Goal: Transaction & Acquisition: Purchase product/service

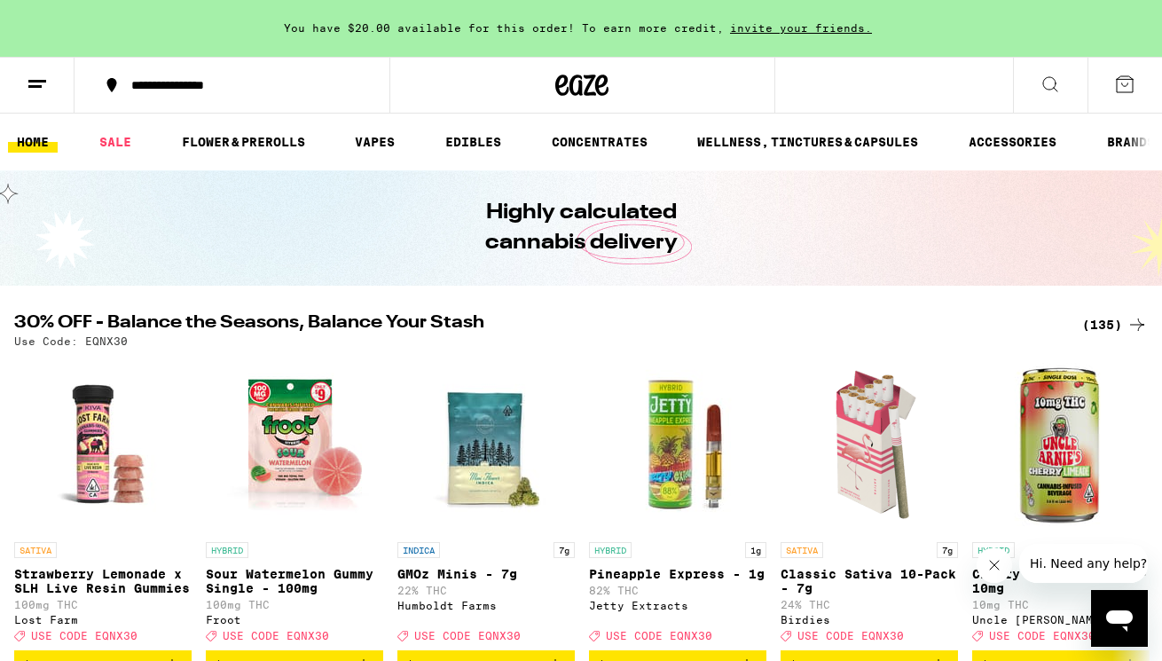
click at [1119, 92] on icon at bounding box center [1125, 84] width 16 height 16
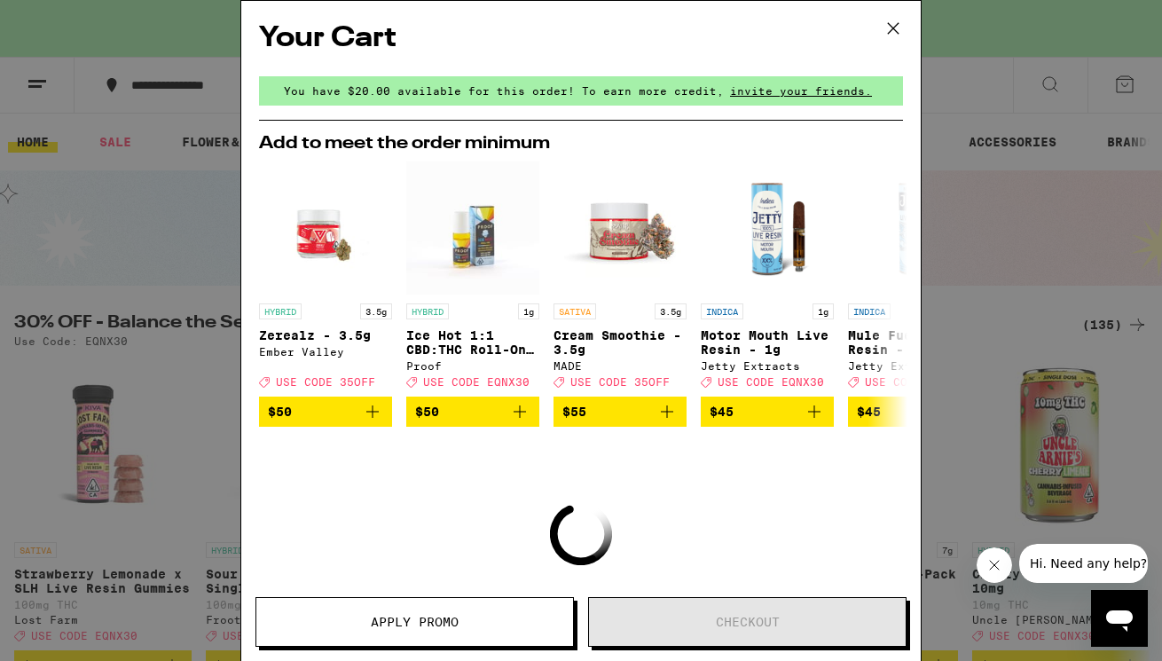
click at [894, 28] on icon at bounding box center [893, 28] width 11 height 11
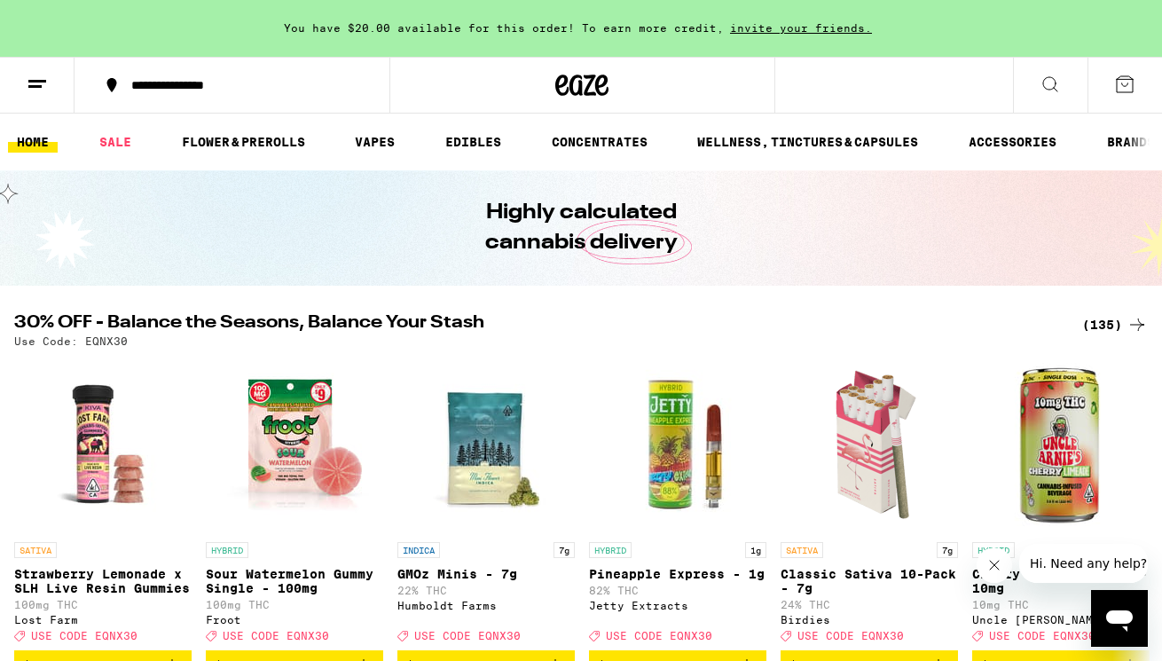
click at [49, 88] on button at bounding box center [37, 86] width 75 height 56
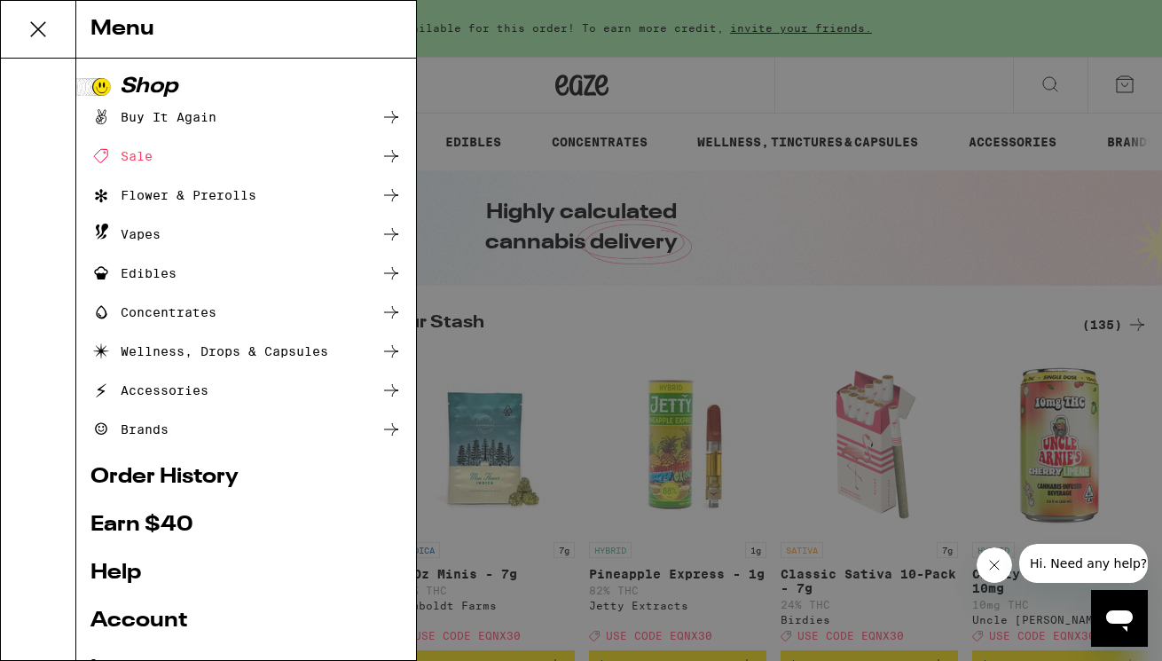
click at [417, 75] on div "Menu Shop Buy It Again Sale Flower & Prerolls Vapes Edibles Concentrates Wellne…" at bounding box center [581, 330] width 1162 height 661
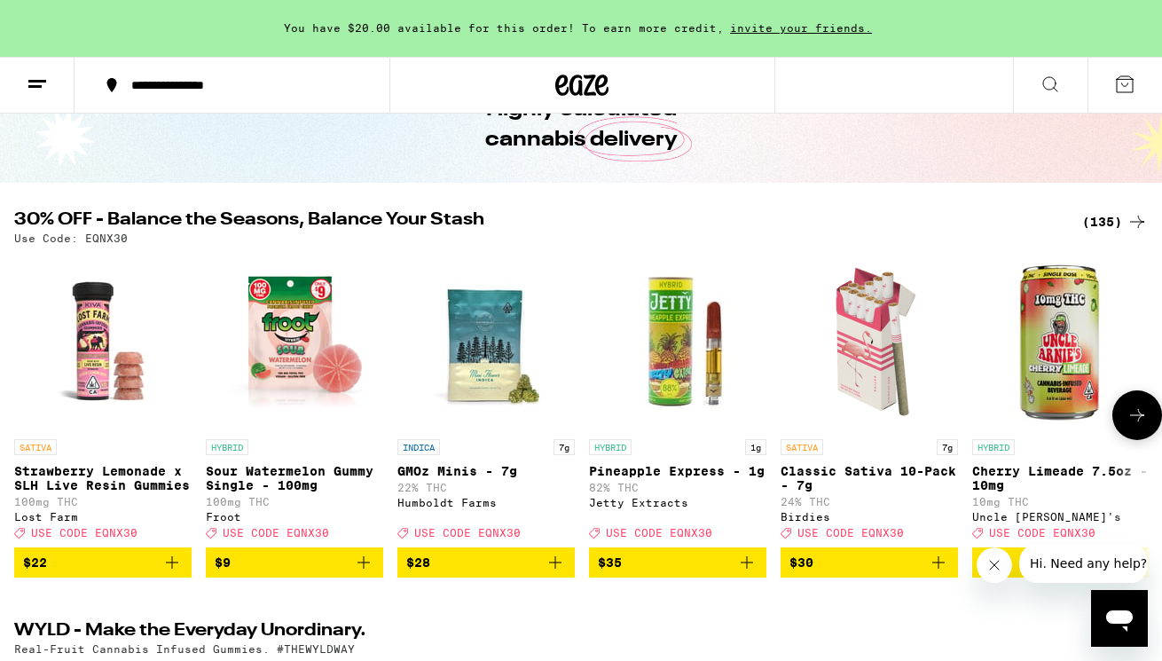
scroll to position [106, 0]
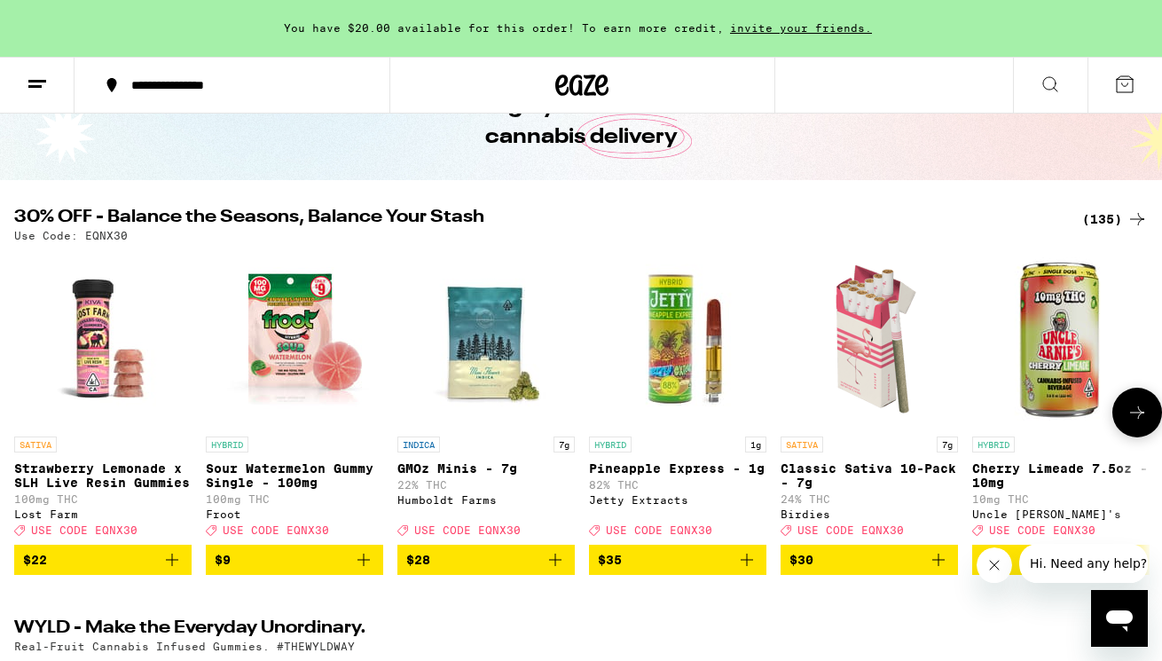
click at [864, 346] on img "Open page for Classic Sativa 10-Pack - 7g from Birdies" at bounding box center [869, 338] width 177 height 177
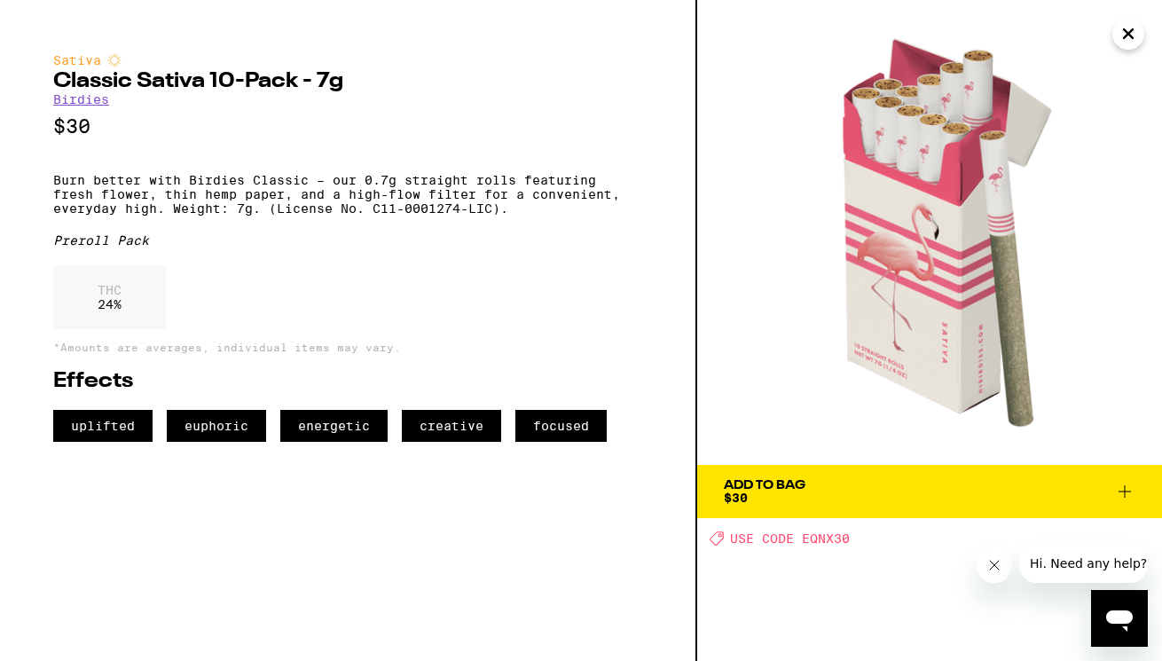
click at [820, 484] on span "Add To Bag $30" at bounding box center [930, 491] width 412 height 25
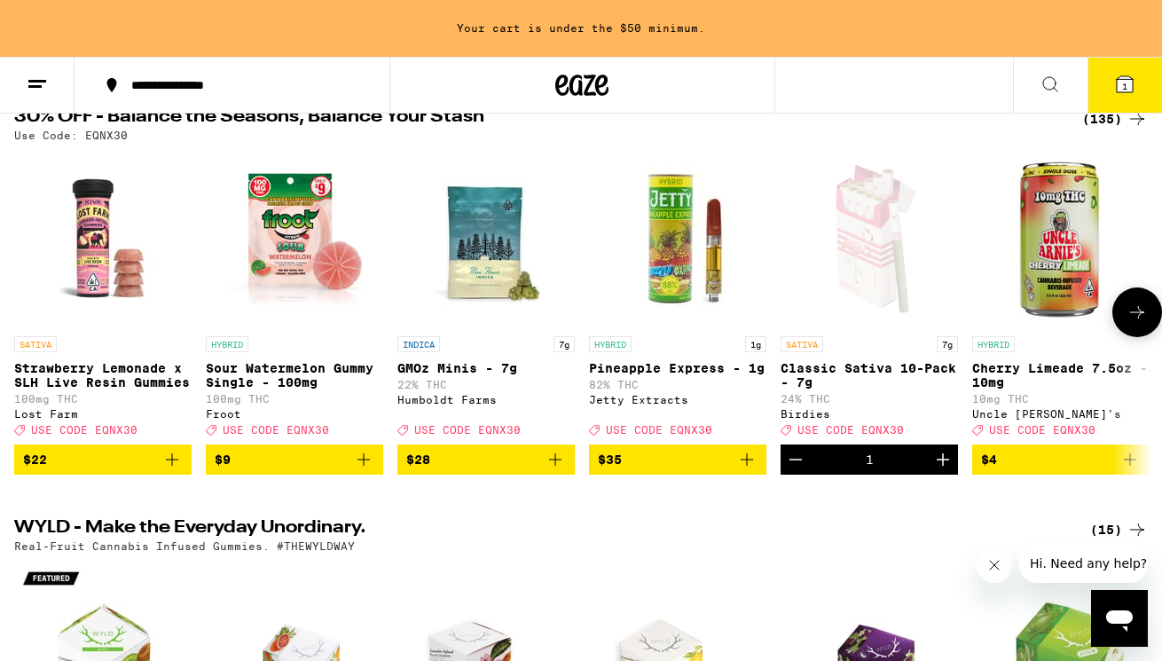
scroll to position [209, 0]
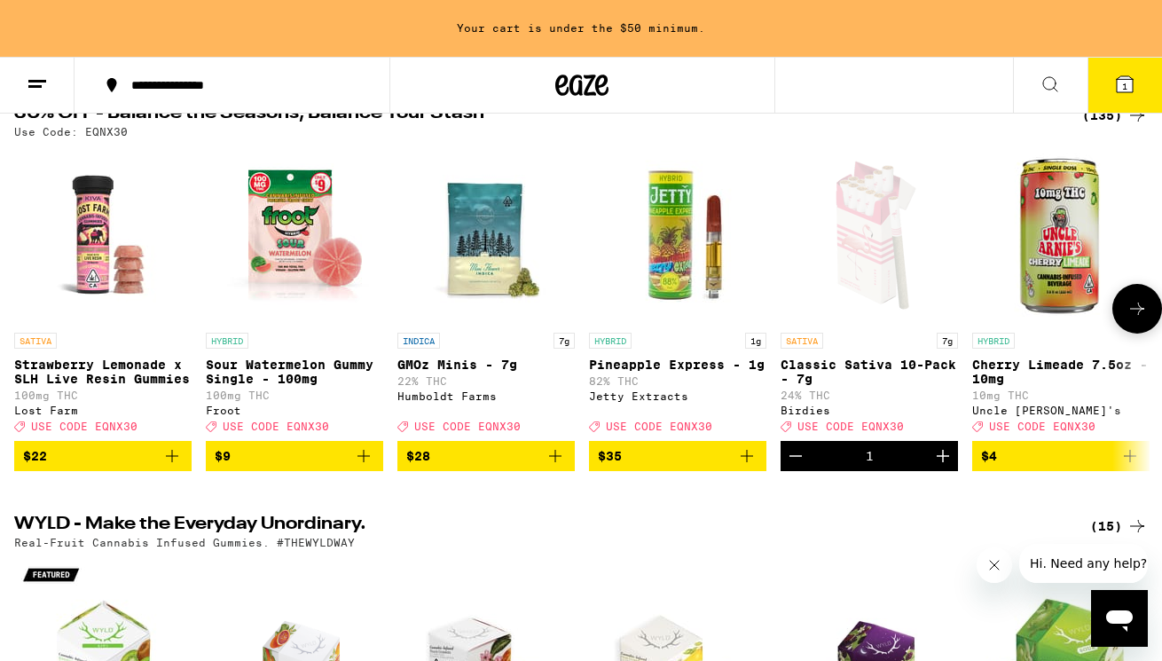
click at [371, 467] on icon "Add to bag" at bounding box center [363, 455] width 21 height 21
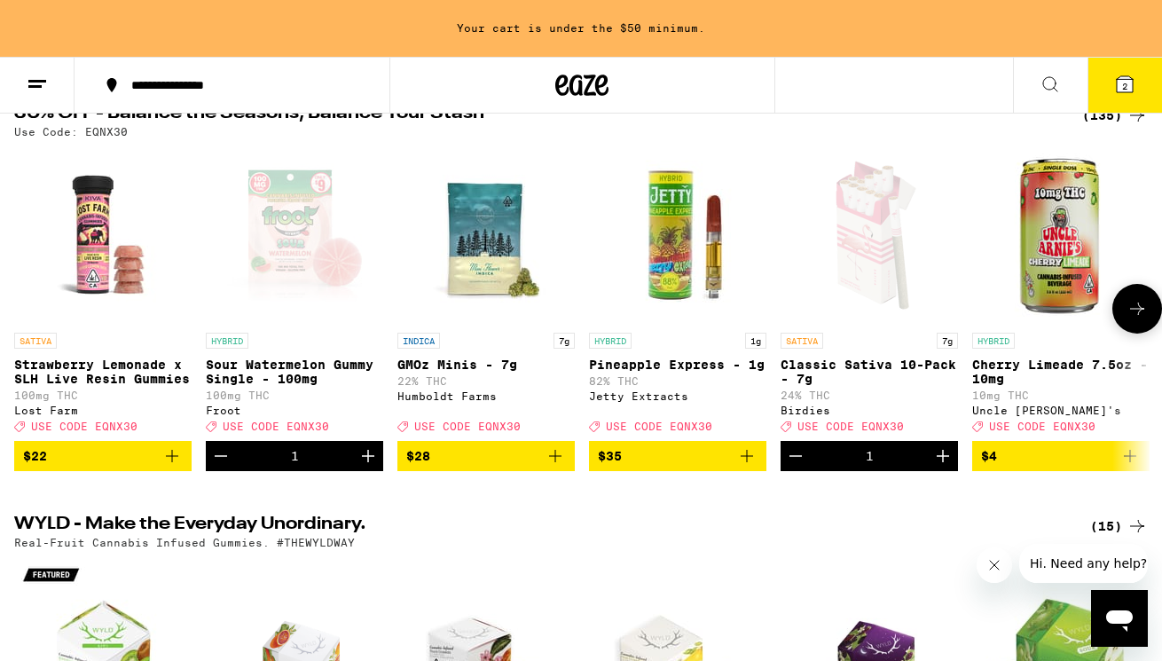
click at [1132, 313] on icon at bounding box center [1137, 308] width 21 height 21
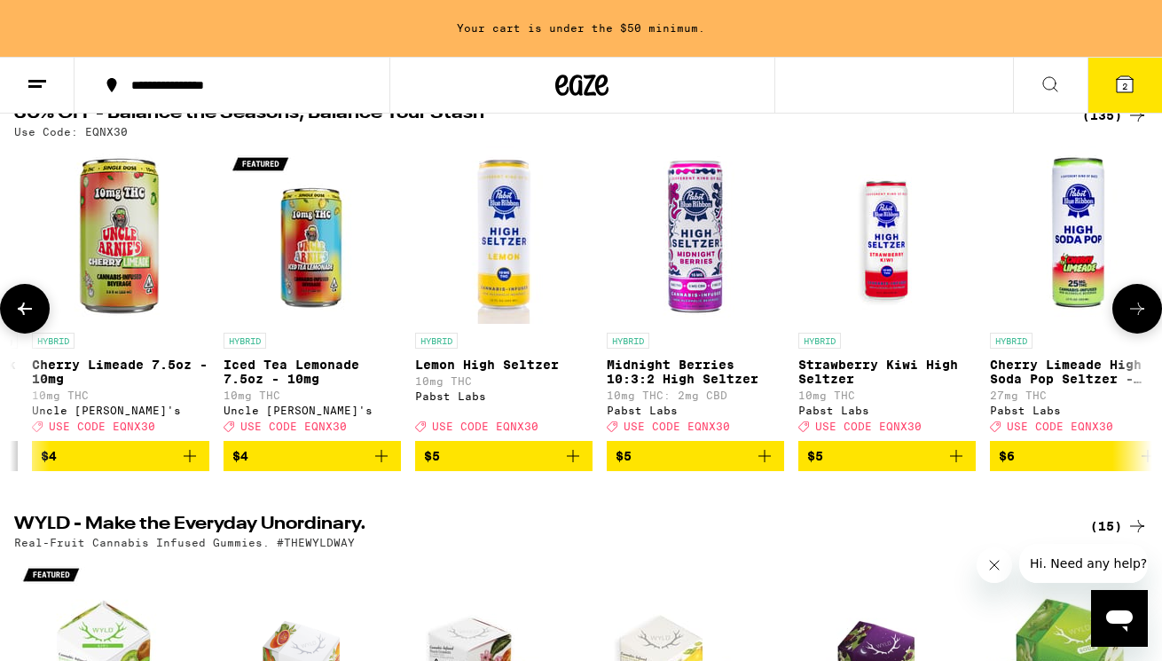
click at [1132, 313] on icon at bounding box center [1137, 308] width 21 height 21
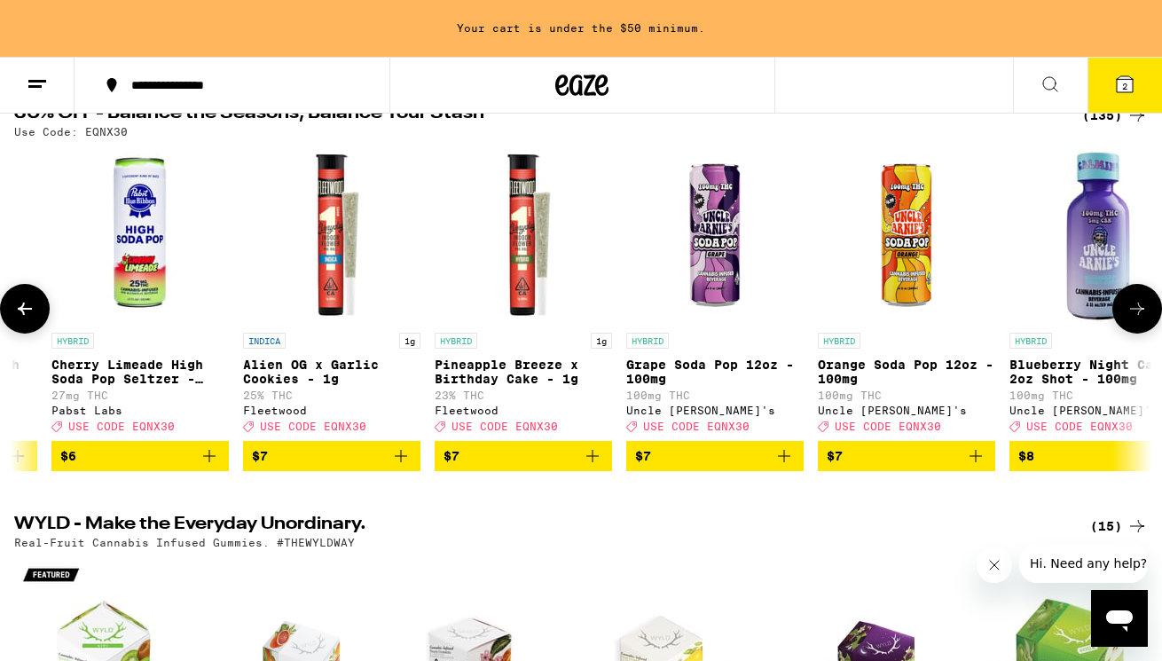
scroll to position [0, 1881]
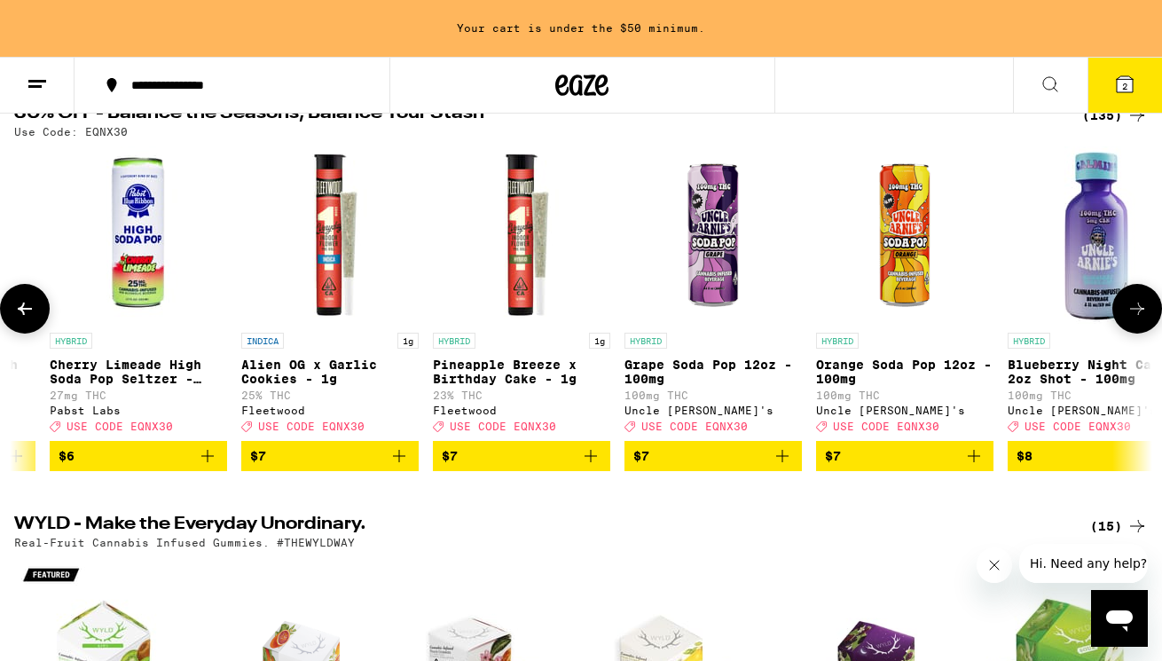
click at [1132, 313] on icon at bounding box center [1137, 308] width 21 height 21
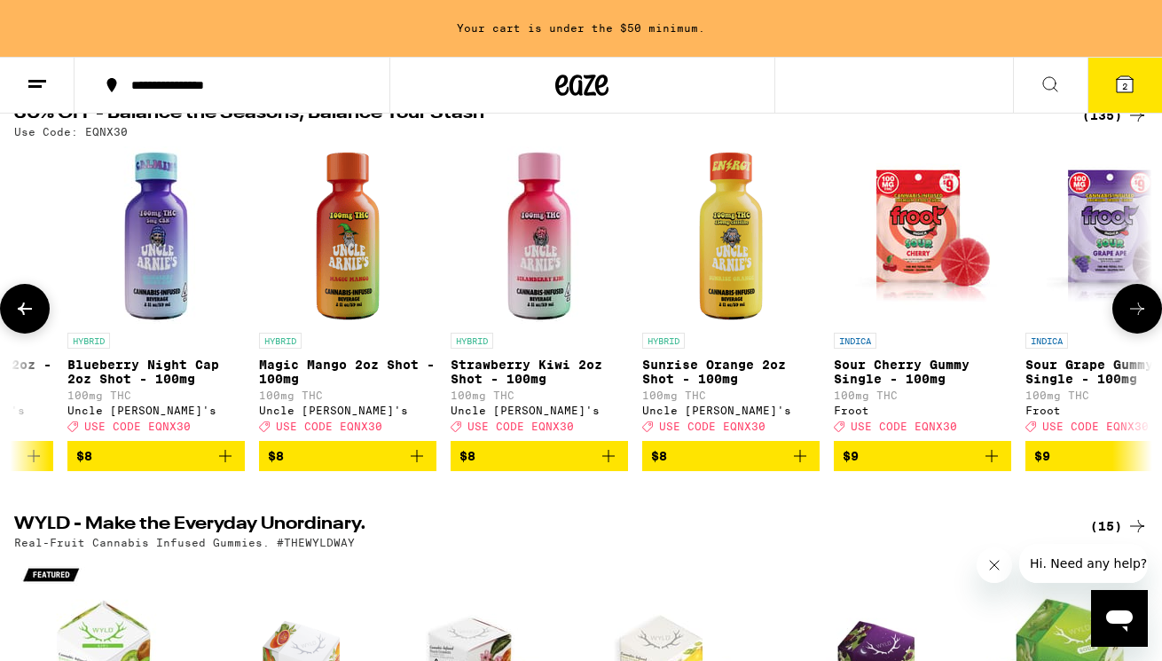
click at [1132, 313] on icon at bounding box center [1137, 308] width 21 height 21
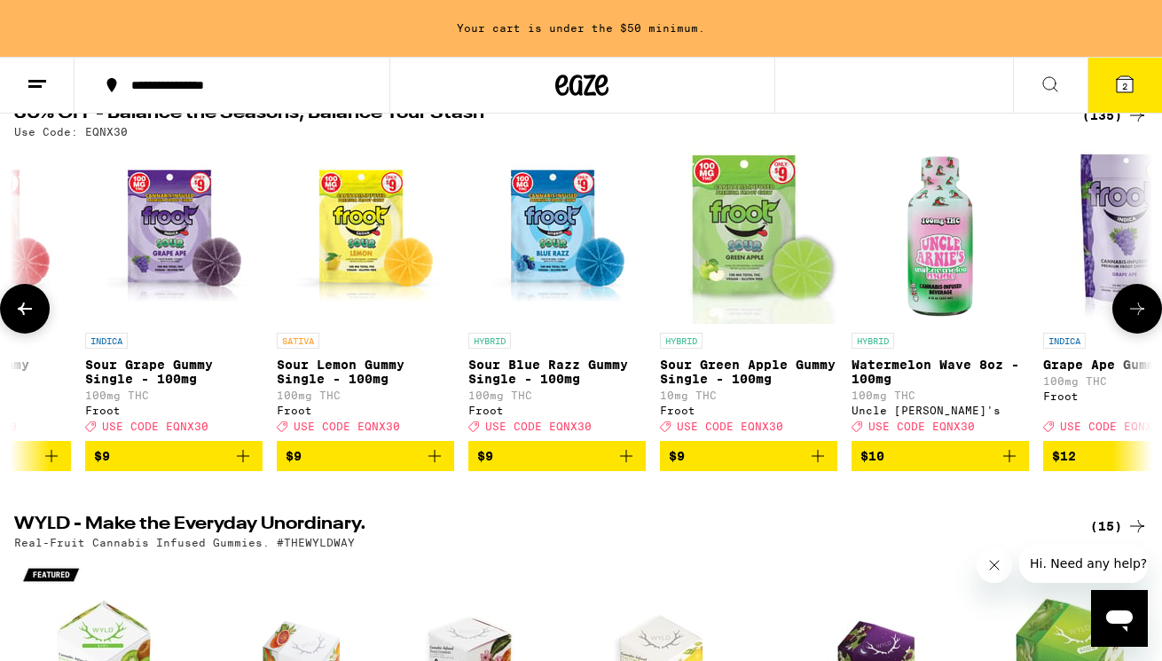
click at [1132, 313] on icon at bounding box center [1137, 308] width 21 height 21
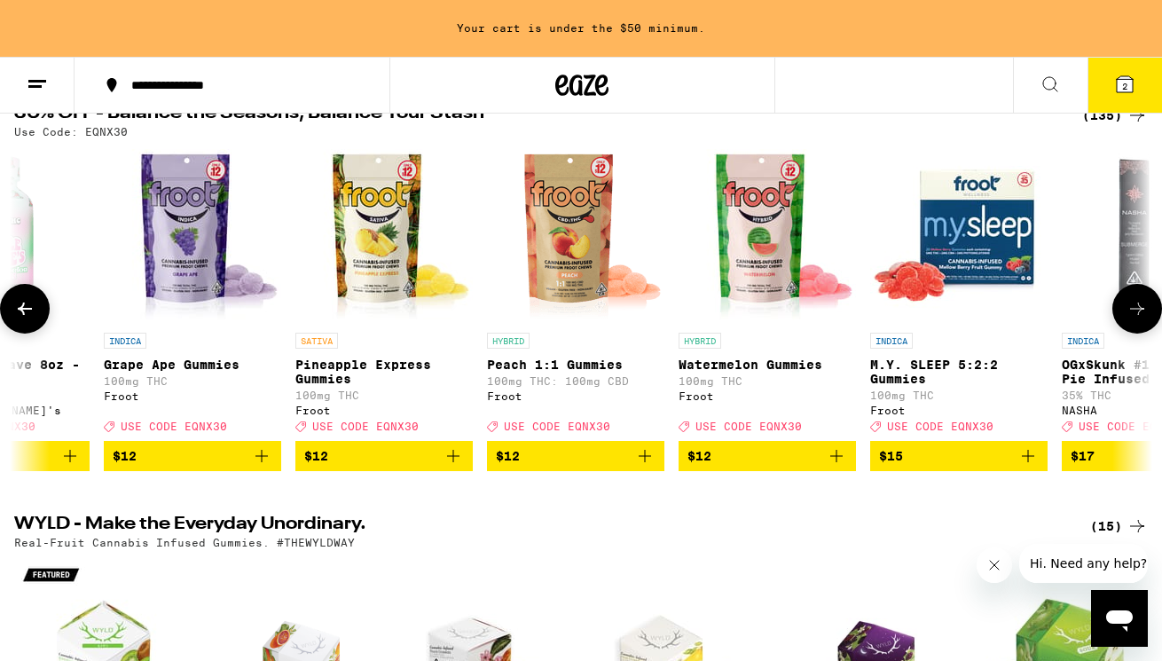
scroll to position [0, 4702]
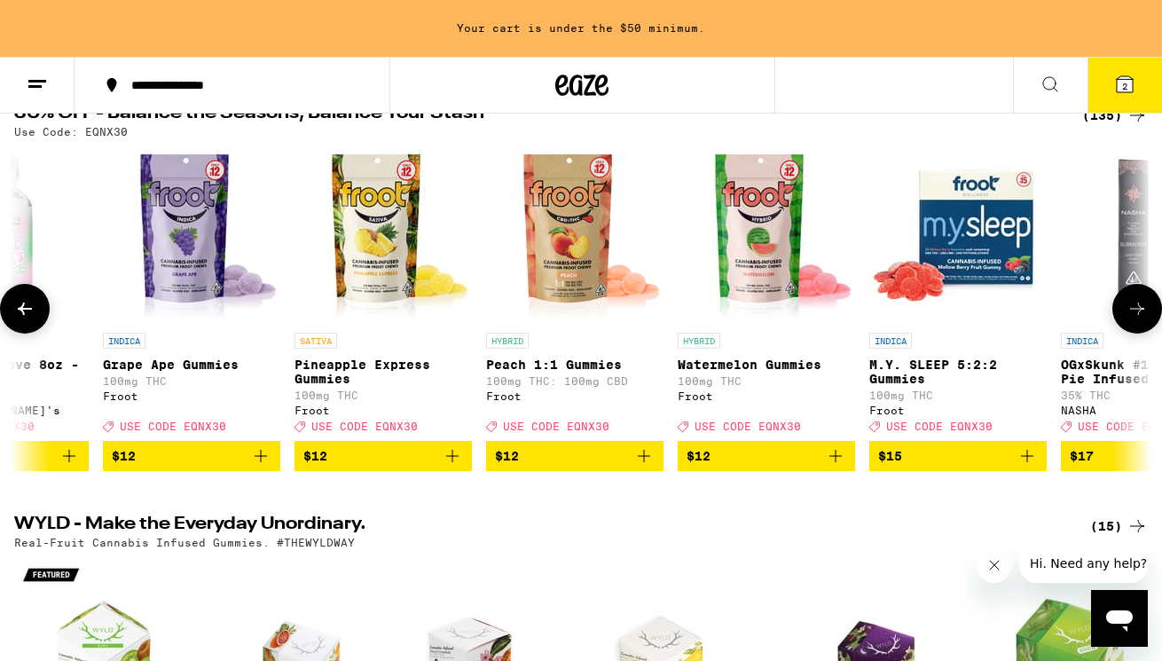
click at [1139, 318] on icon at bounding box center [1137, 308] width 21 height 21
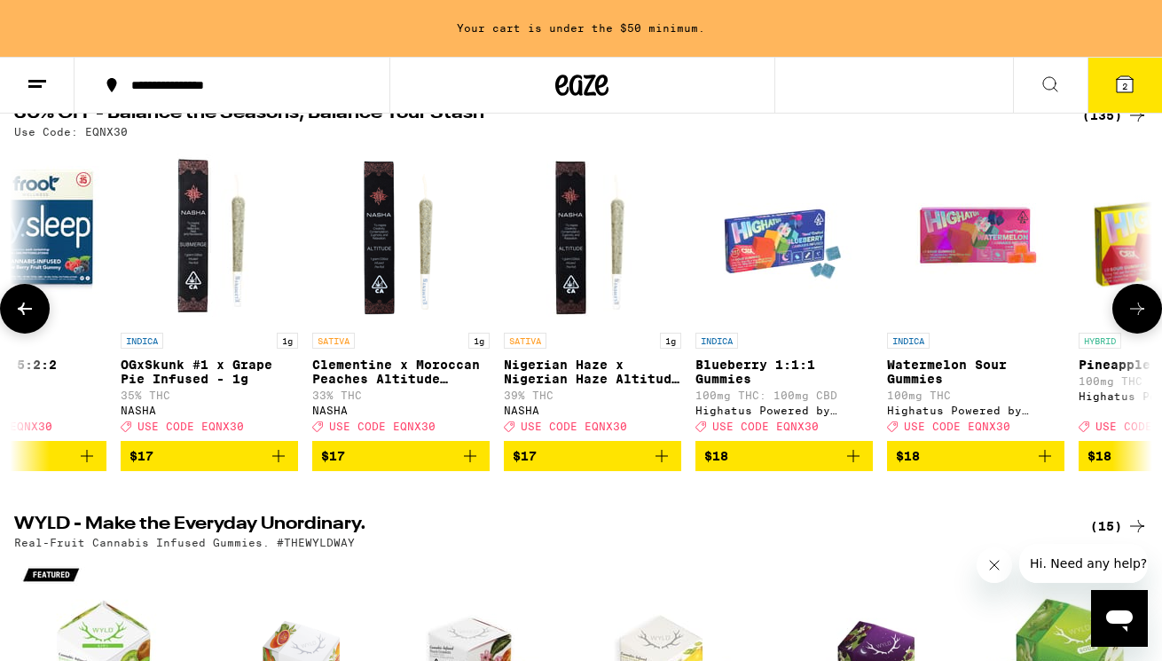
click at [1139, 318] on icon at bounding box center [1137, 308] width 21 height 21
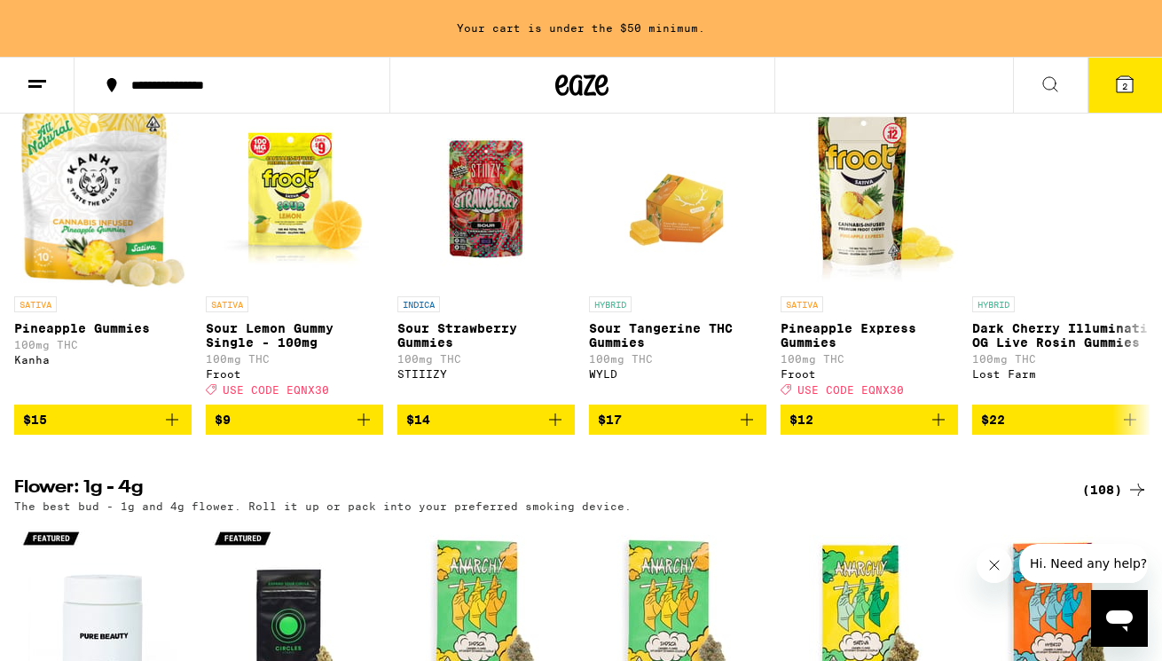
scroll to position [1860, 0]
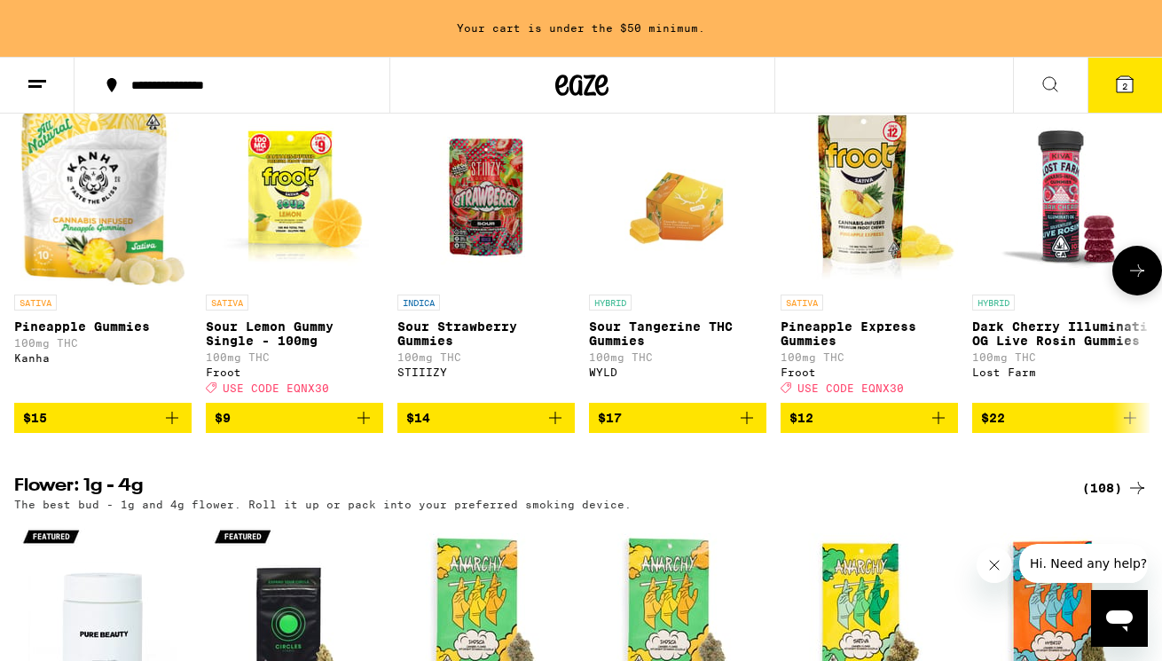
click at [942, 429] on icon "Add to bag" at bounding box center [938, 417] width 21 height 21
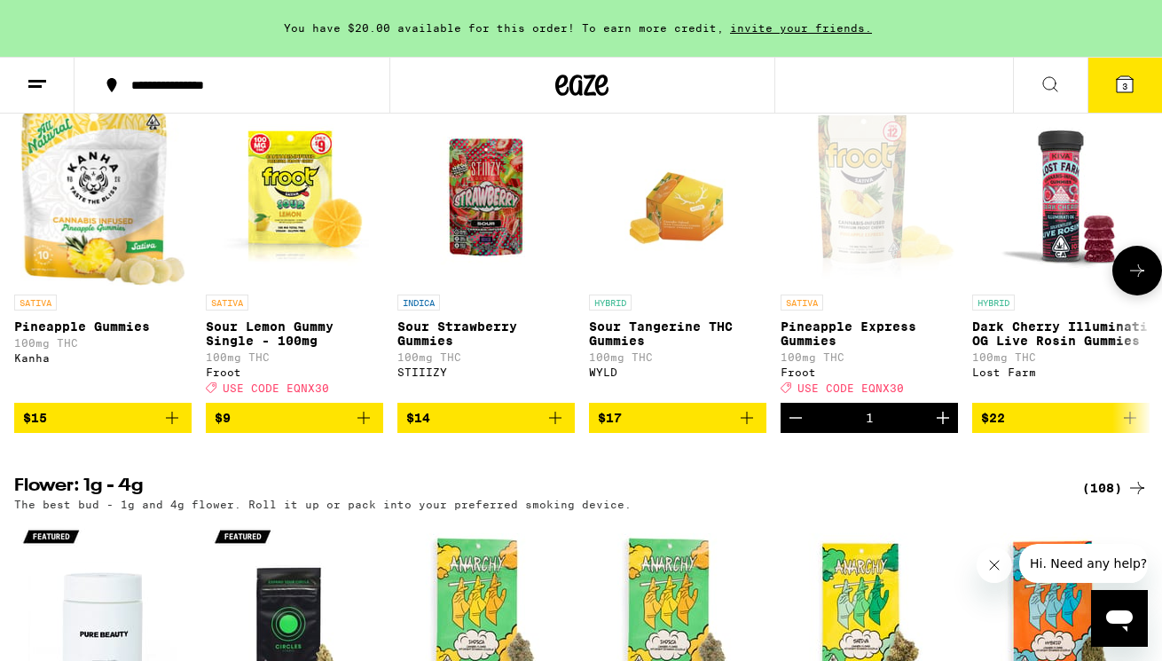
click at [555, 429] on icon "Add to bag" at bounding box center [555, 417] width 21 height 21
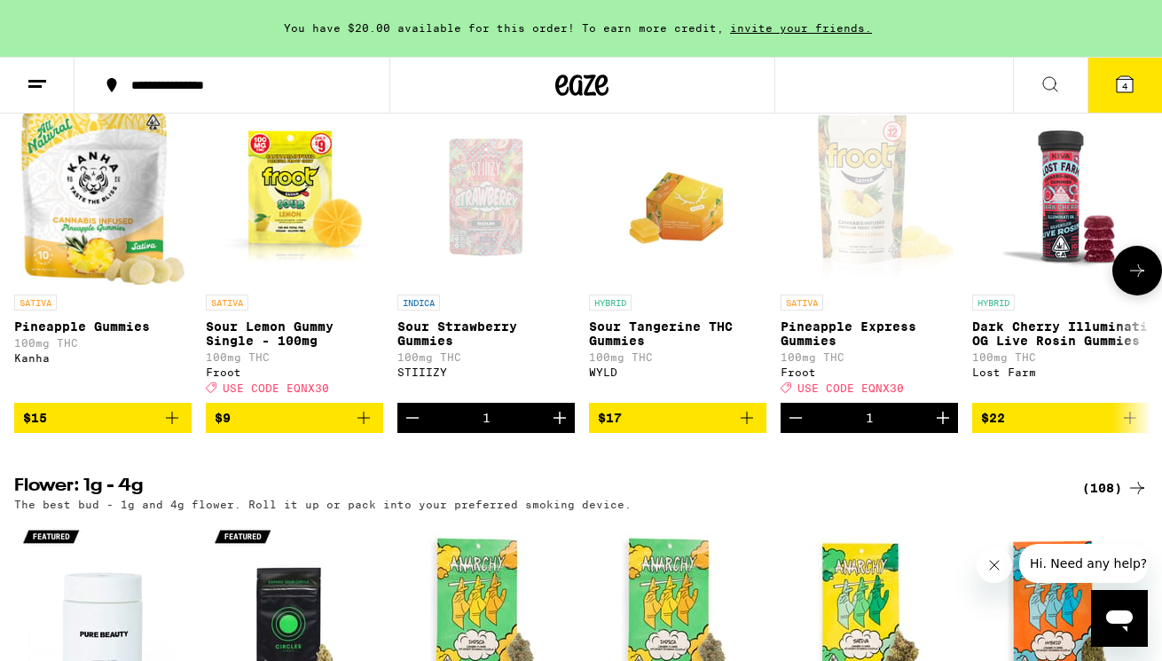
click at [422, 311] on p "INDICA" at bounding box center [418, 303] width 43 height 16
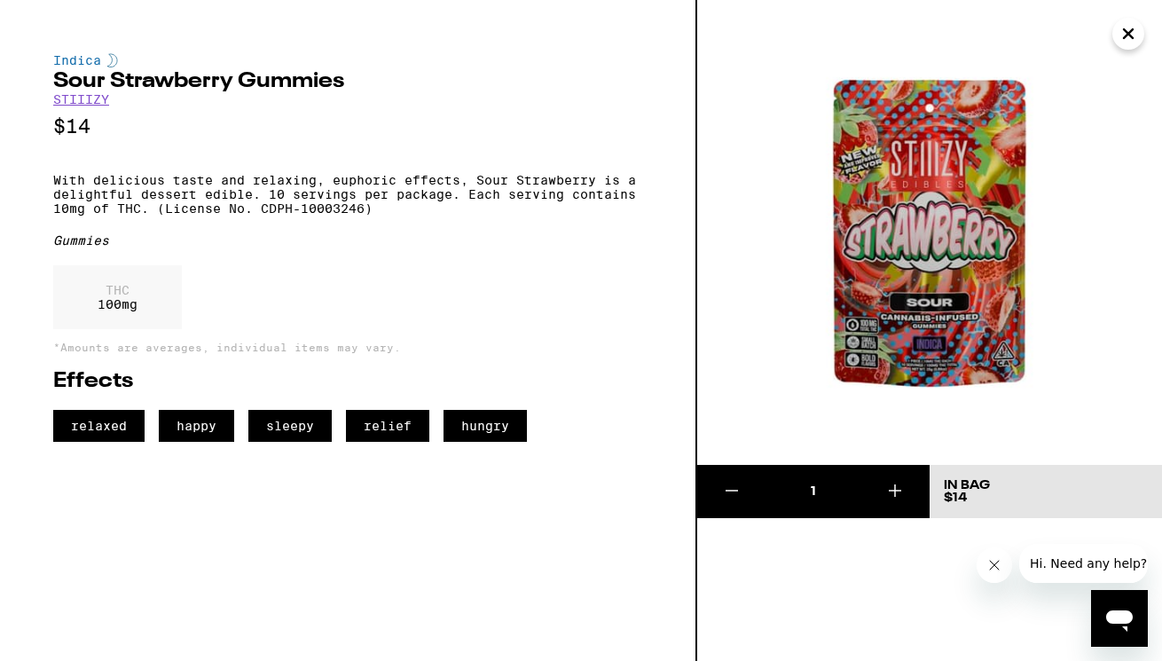
click at [97, 101] on link "STIIIZY" at bounding box center [81, 99] width 56 height 14
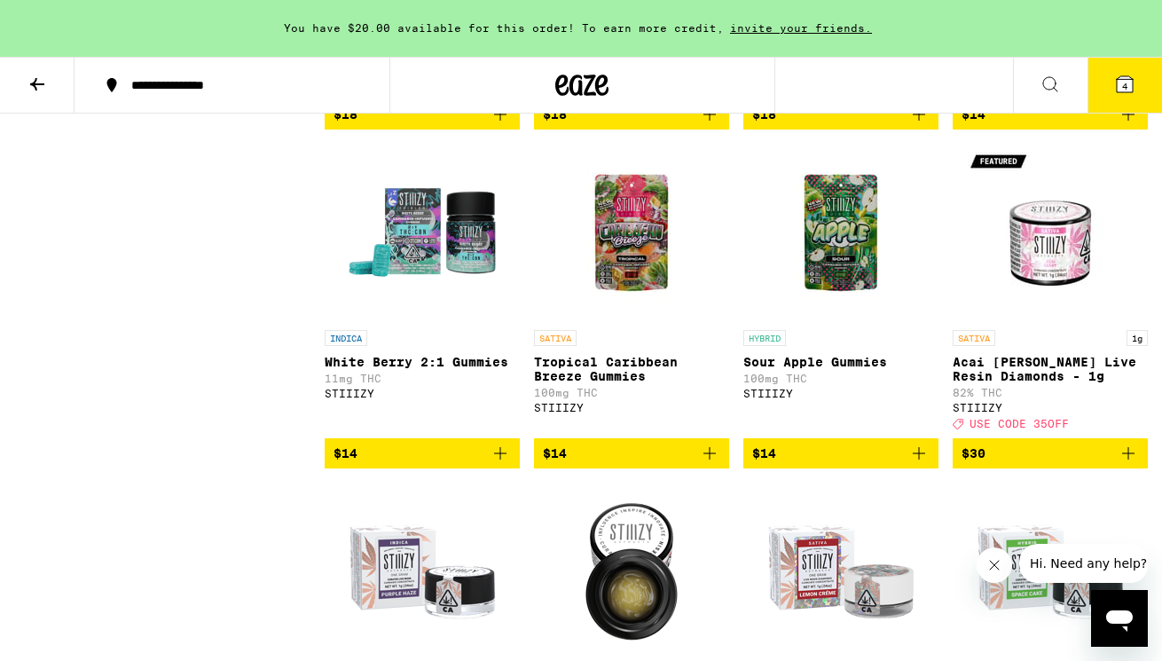
scroll to position [5632, 0]
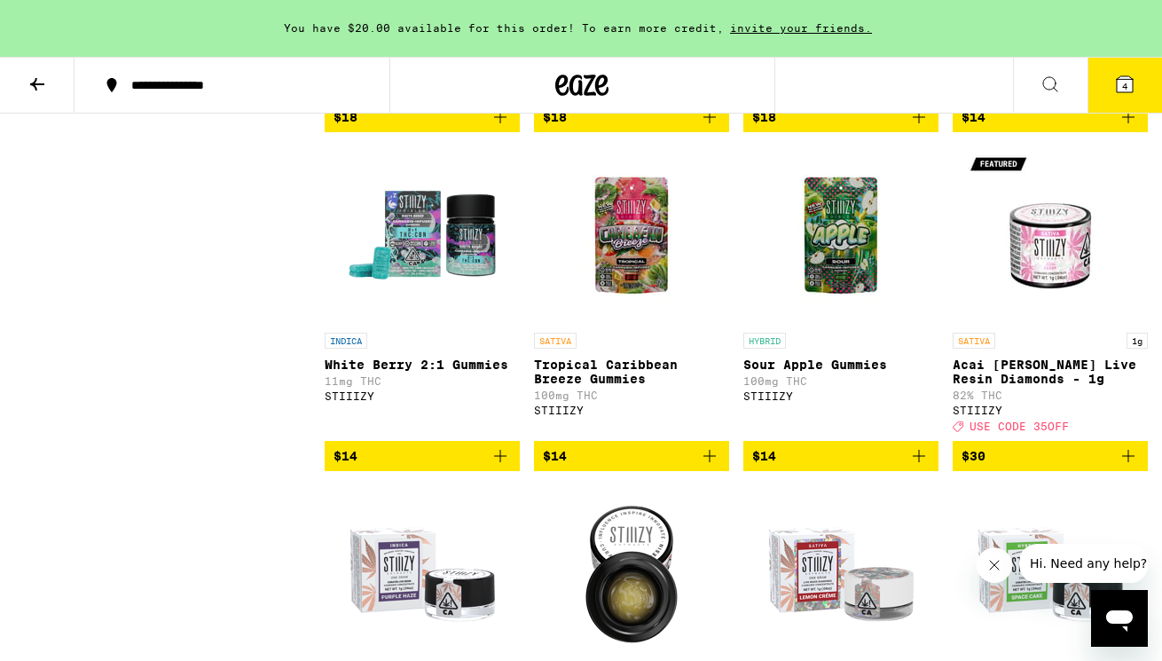
click at [673, 467] on span "$14" at bounding box center [631, 455] width 177 height 21
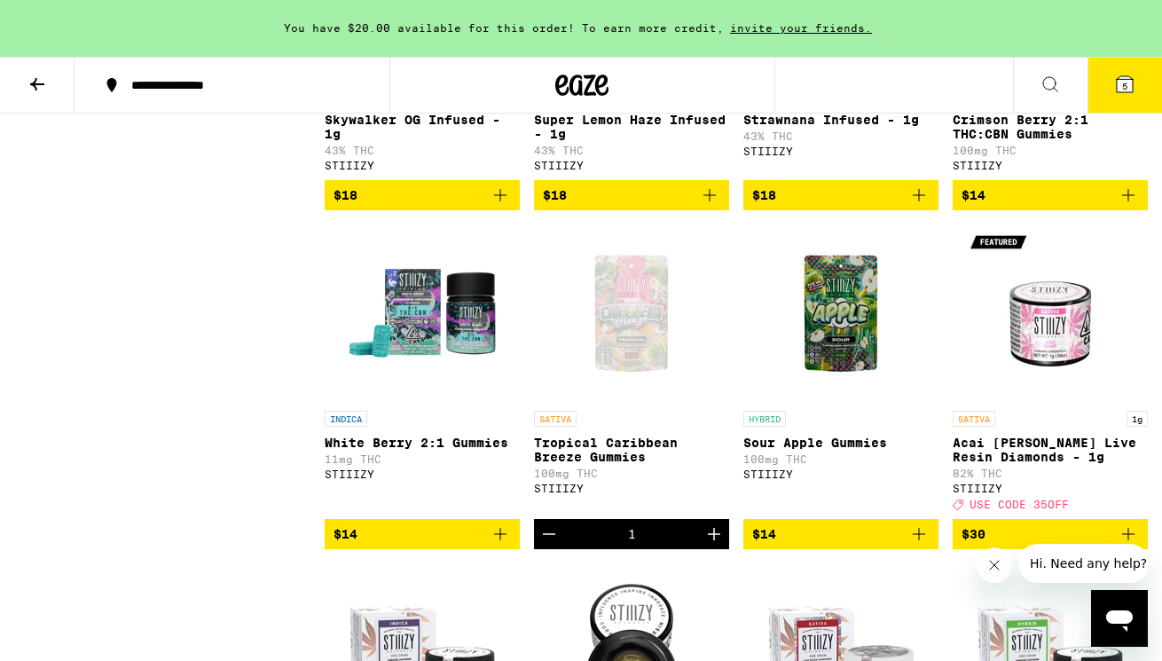
scroll to position [5516, 0]
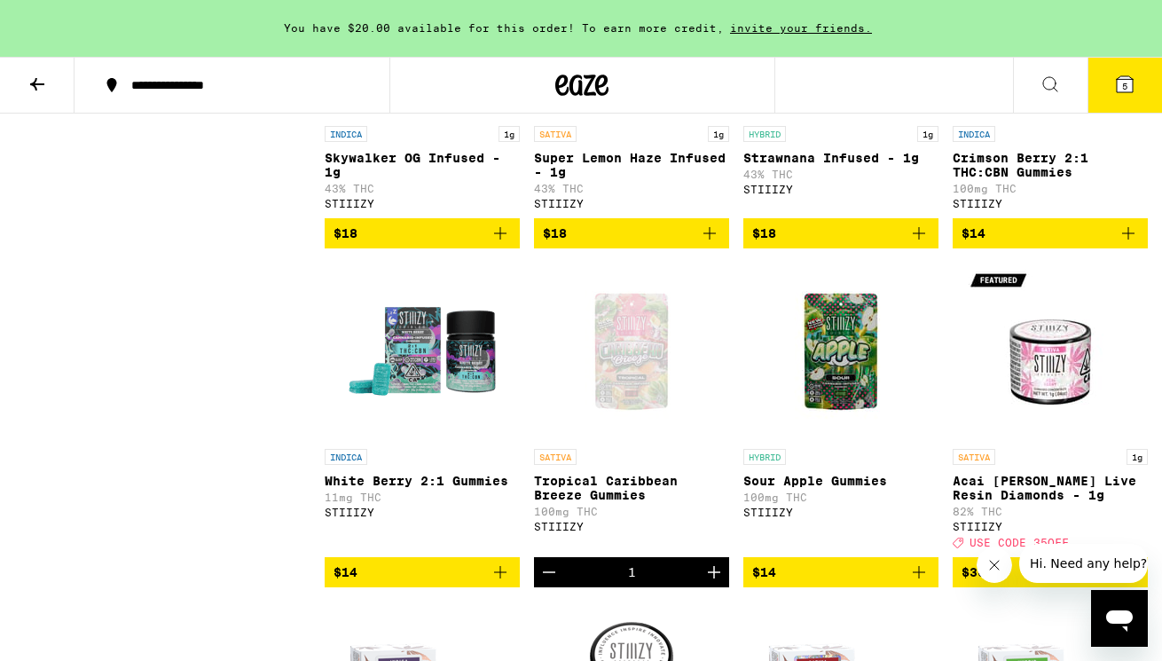
click at [1073, 117] on img "Open page for Crimson Berry 2:1 THC:CBN Gummies from STIIIZY" at bounding box center [1050, 28] width 177 height 177
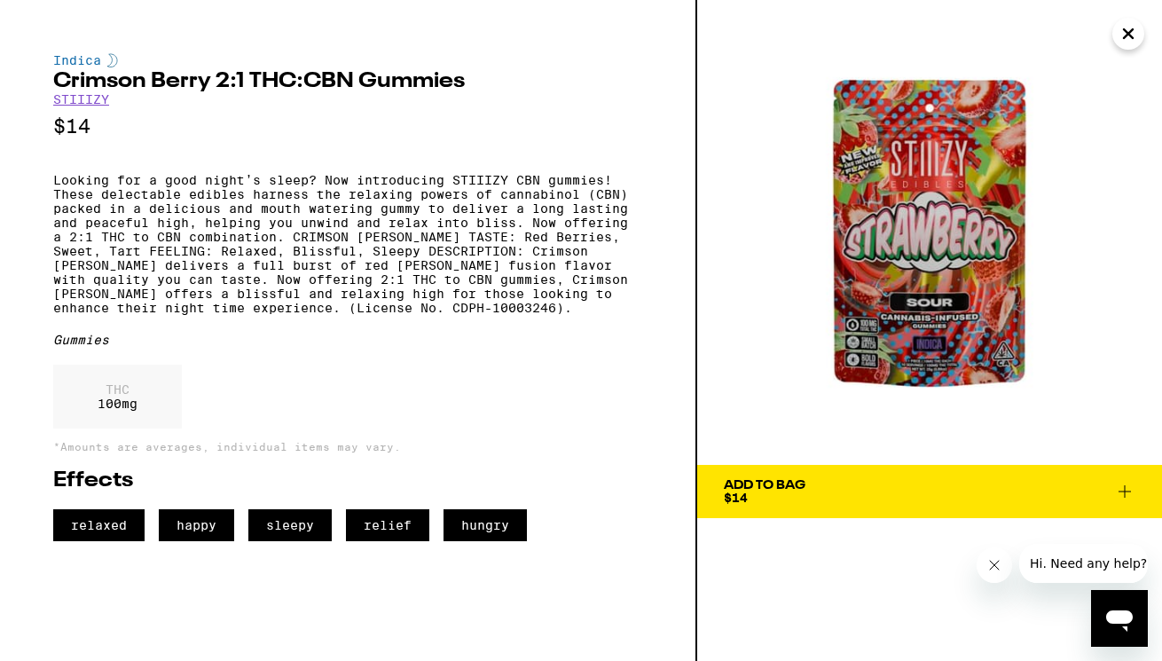
click at [1137, 32] on icon "Close" at bounding box center [1128, 33] width 21 height 27
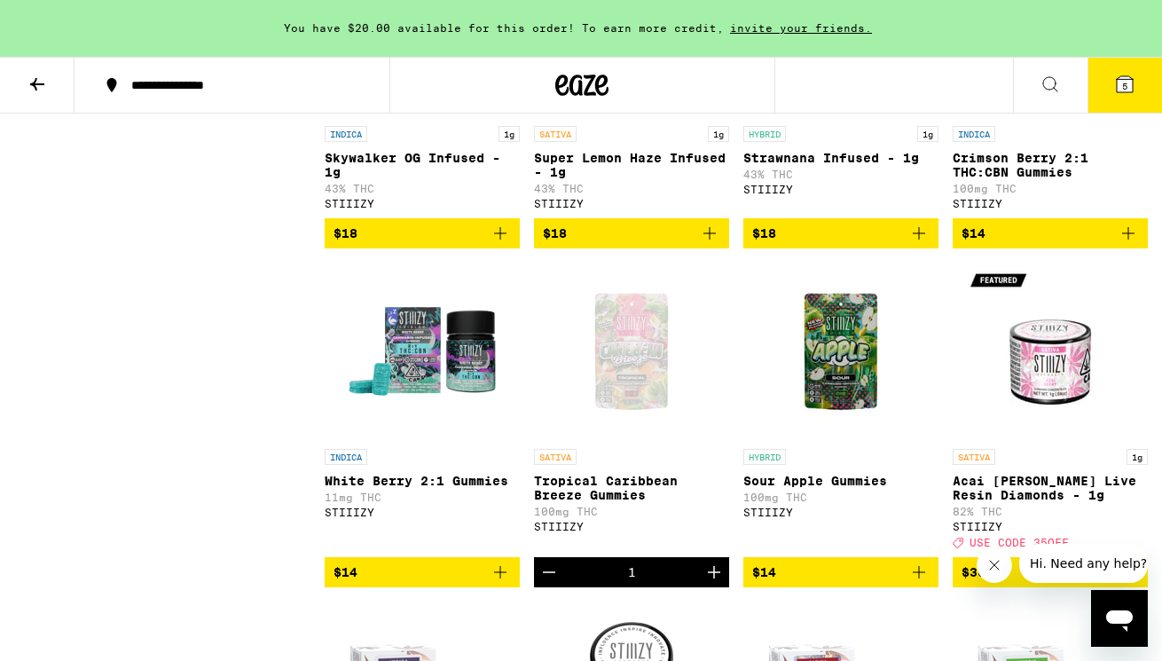
click at [1019, 179] on p "Crimson Berry 2:1 THC:CBN Gummies" at bounding box center [1050, 165] width 195 height 28
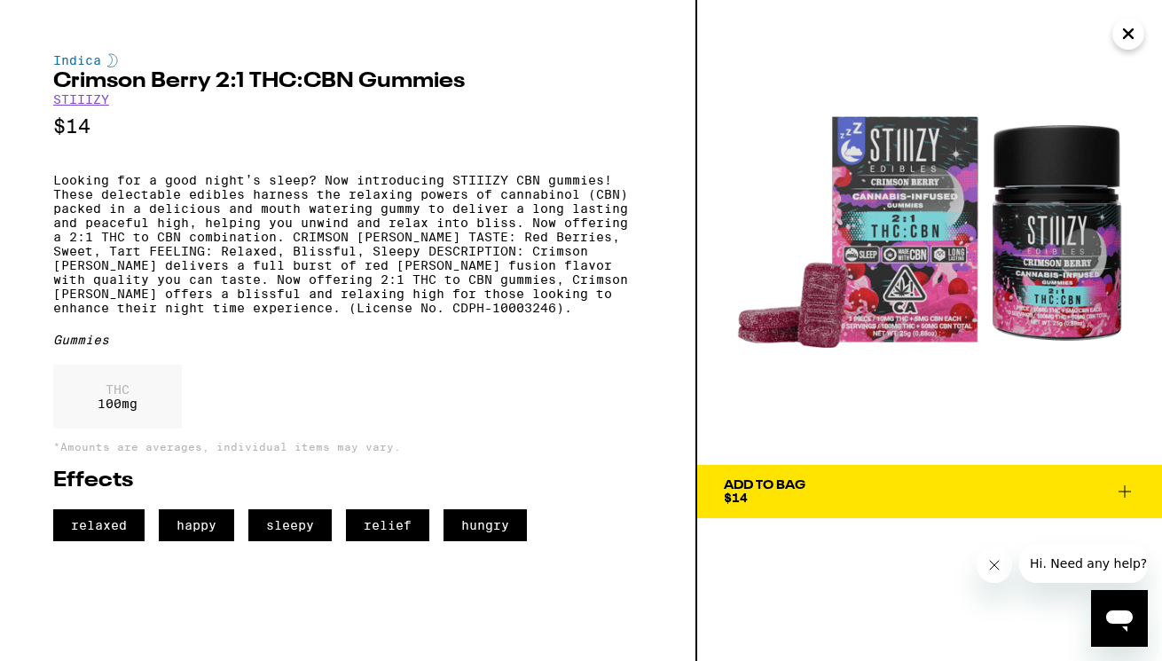
click at [1128, 39] on icon "Close" at bounding box center [1128, 33] width 21 height 27
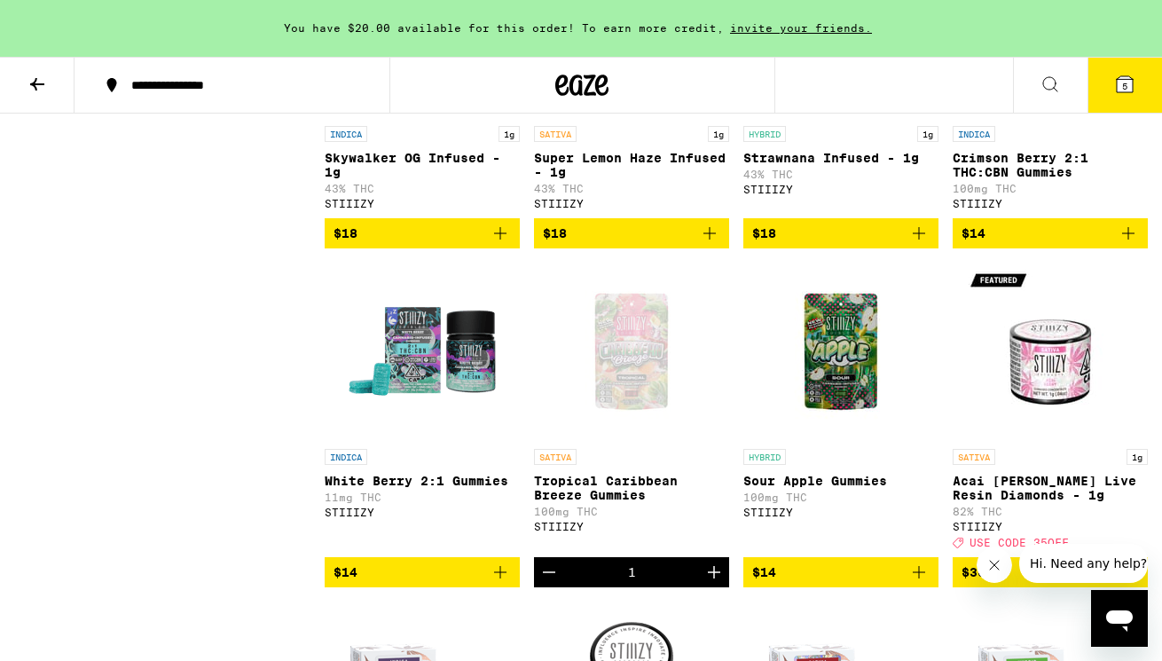
click at [440, 440] on img "Open page for White Berry 2:1 Gummies from STIIIZY" at bounding box center [422, 351] width 177 height 177
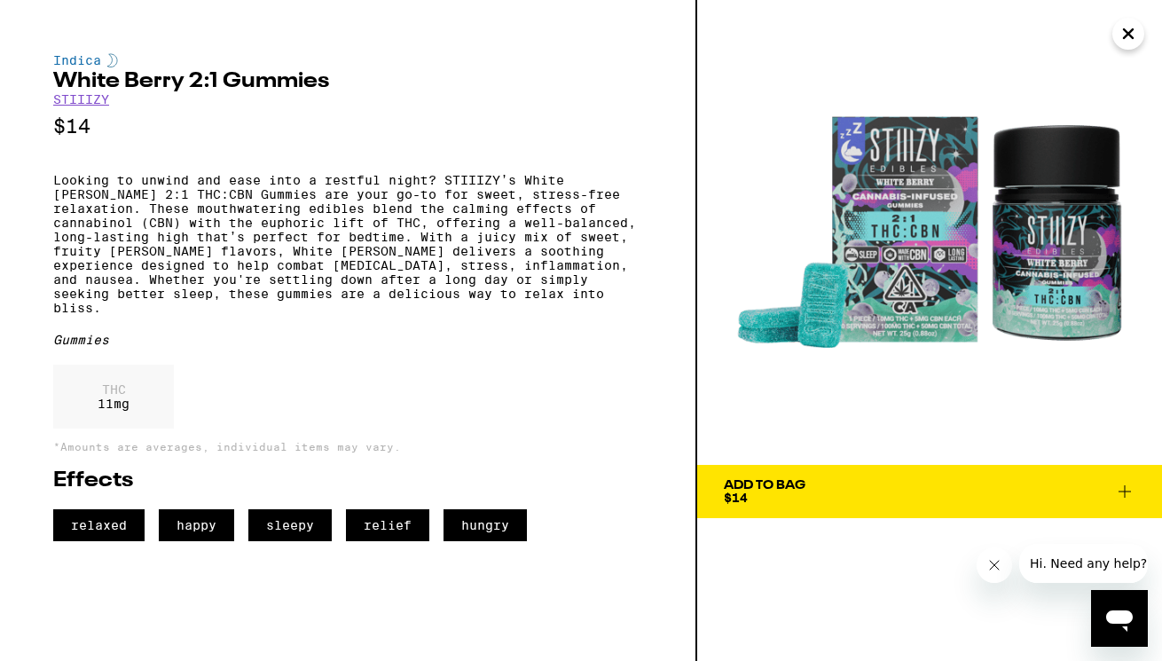
click at [1135, 36] on icon "Close" at bounding box center [1128, 33] width 21 height 27
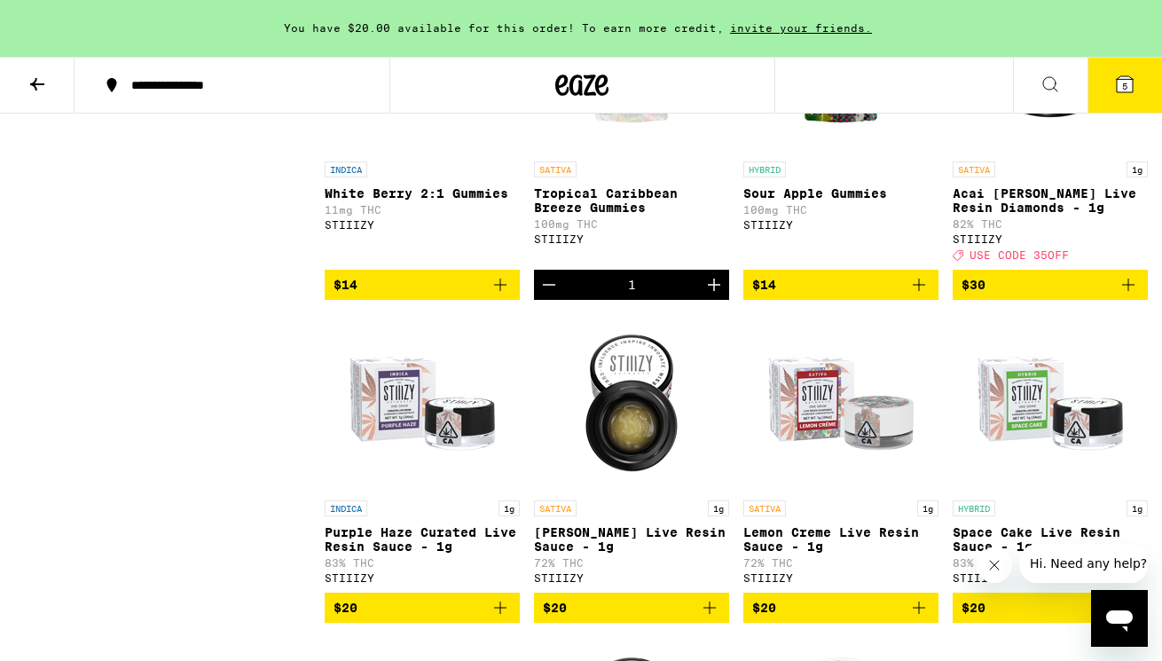
scroll to position [5921, 0]
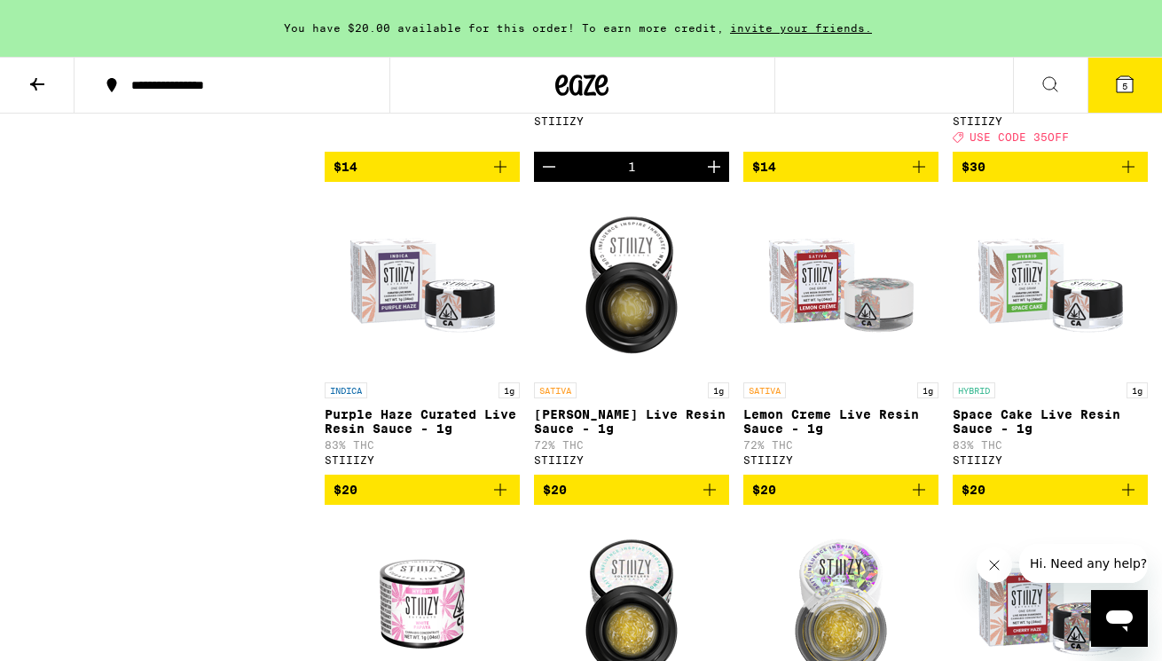
click at [806, 177] on span "$14" at bounding box center [840, 166] width 177 height 21
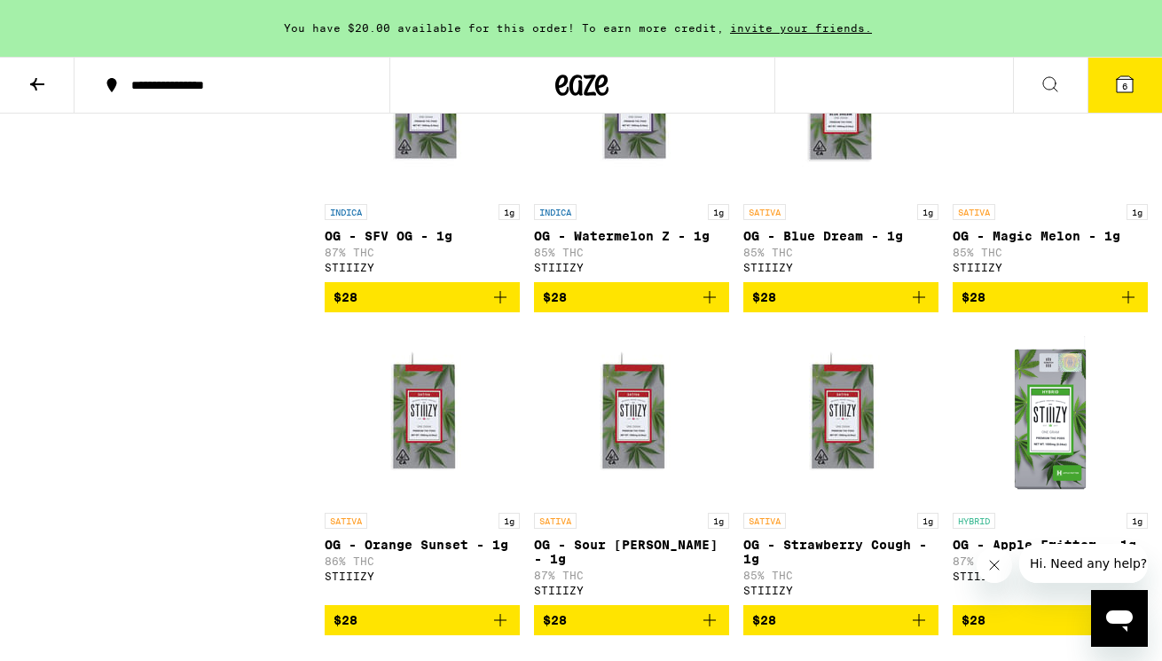
scroll to position [2816, 0]
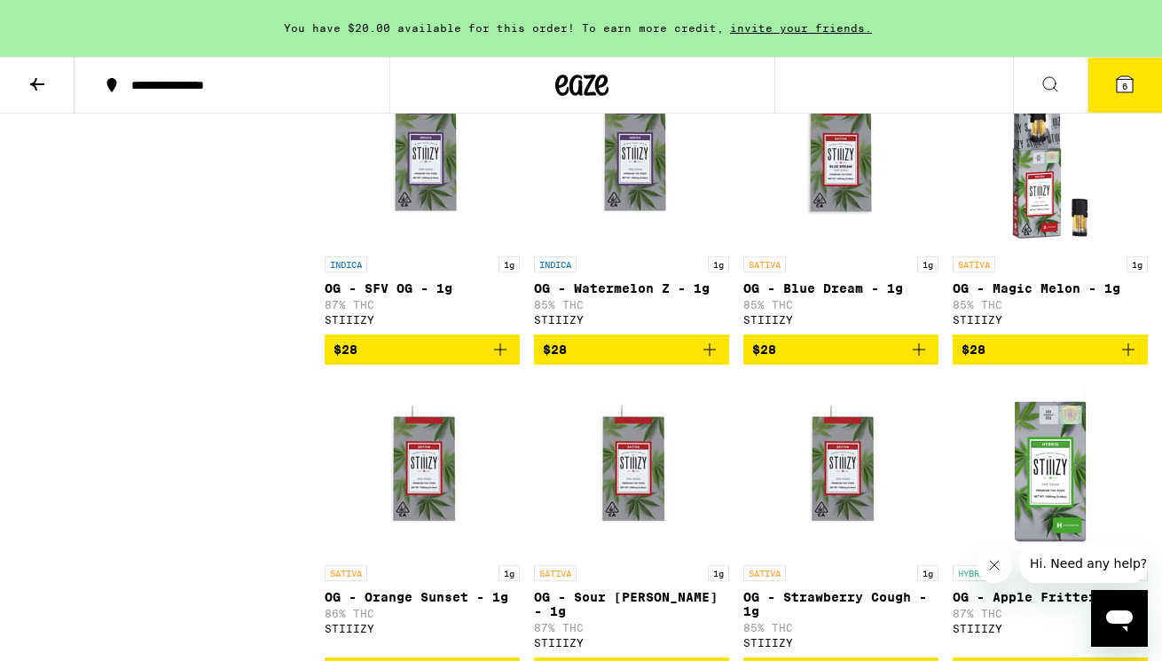
click at [1125, 83] on span "6" at bounding box center [1124, 86] width 5 height 11
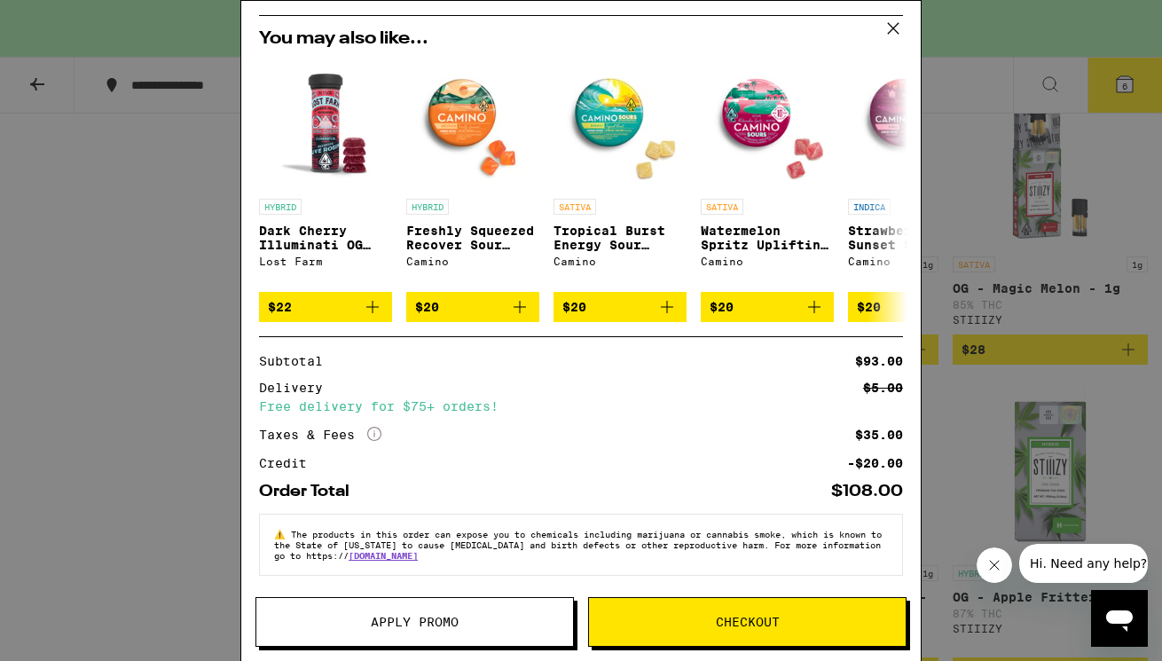
scroll to position [501, 0]
click at [886, 31] on icon at bounding box center [893, 28] width 27 height 27
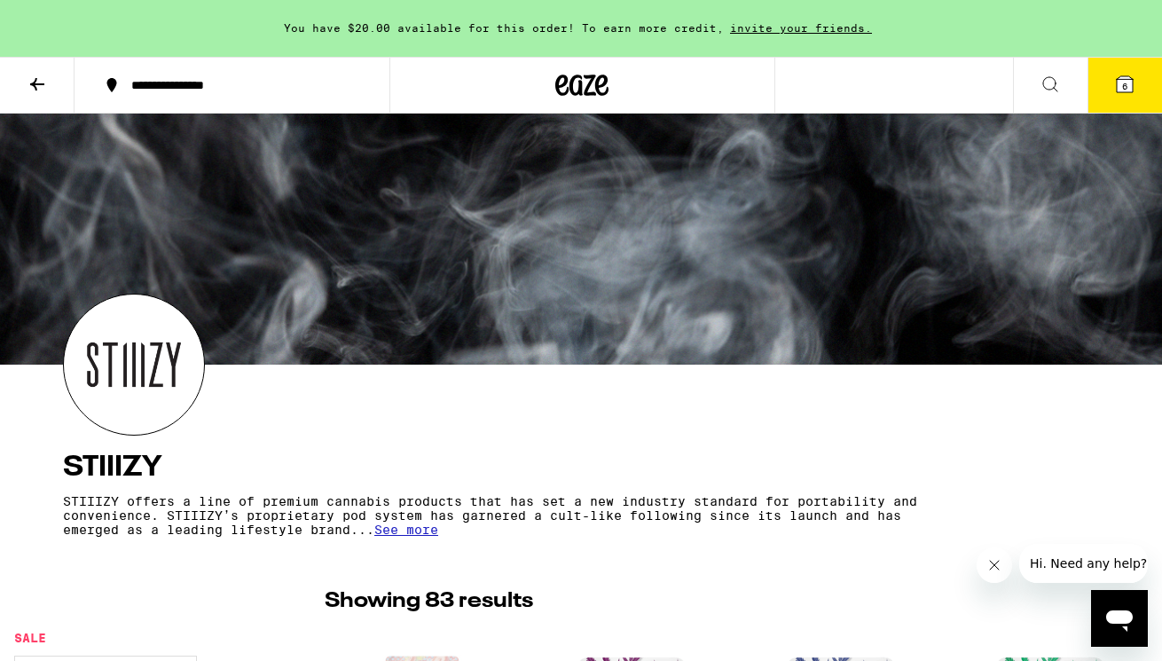
click at [580, 74] on icon at bounding box center [581, 85] width 53 height 32
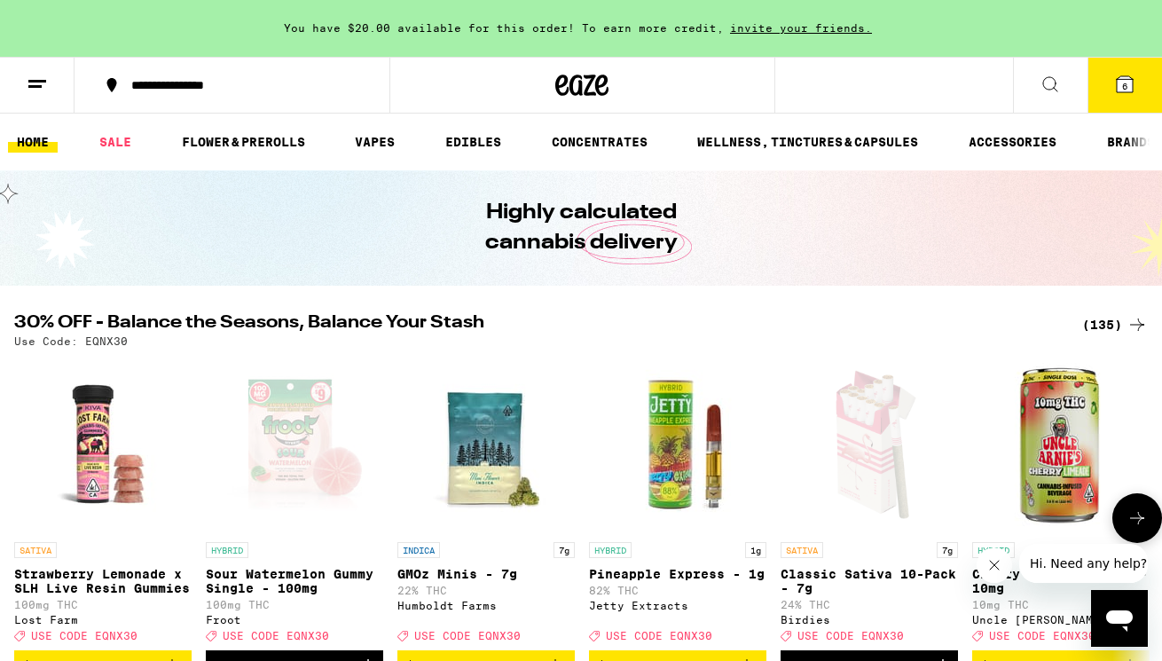
click at [693, 641] on span "USE CODE EQNX30" at bounding box center [659, 636] width 106 height 12
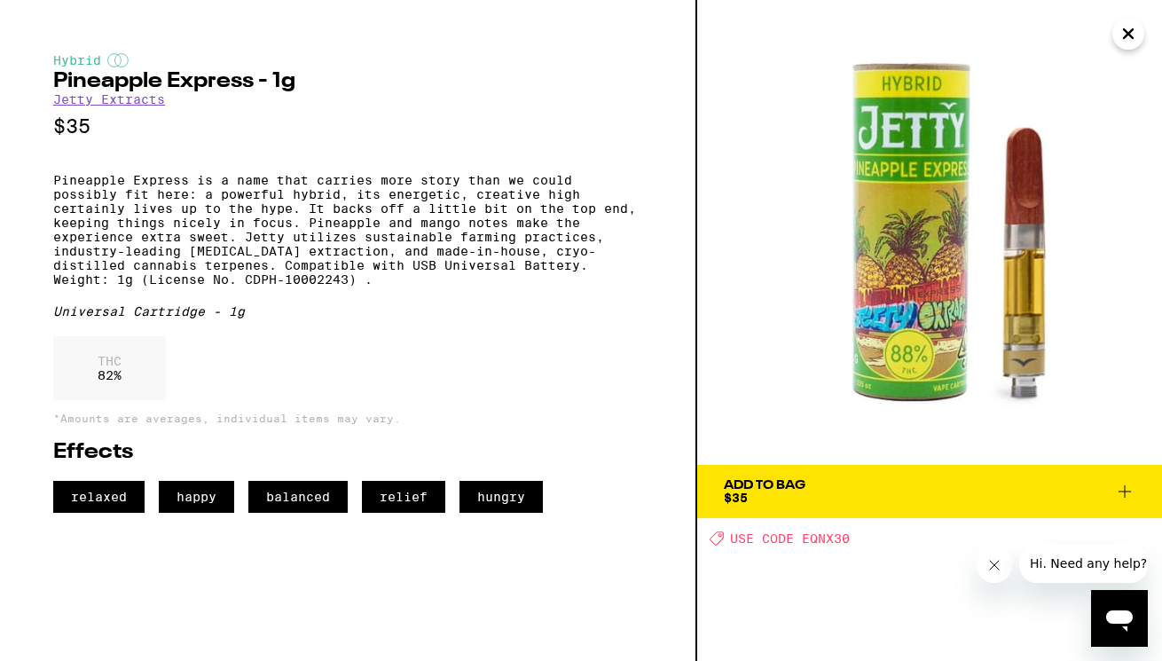
scroll to position [327, 0]
drag, startPoint x: 804, startPoint y: 539, endPoint x: 854, endPoint y: 546, distance: 50.1
click at [854, 546] on div "Deal Created with Sketch. USE CODE EQNX30" at bounding box center [936, 538] width 452 height 15
copy span "EQNX30"
click at [1136, 35] on icon "Close" at bounding box center [1128, 33] width 21 height 27
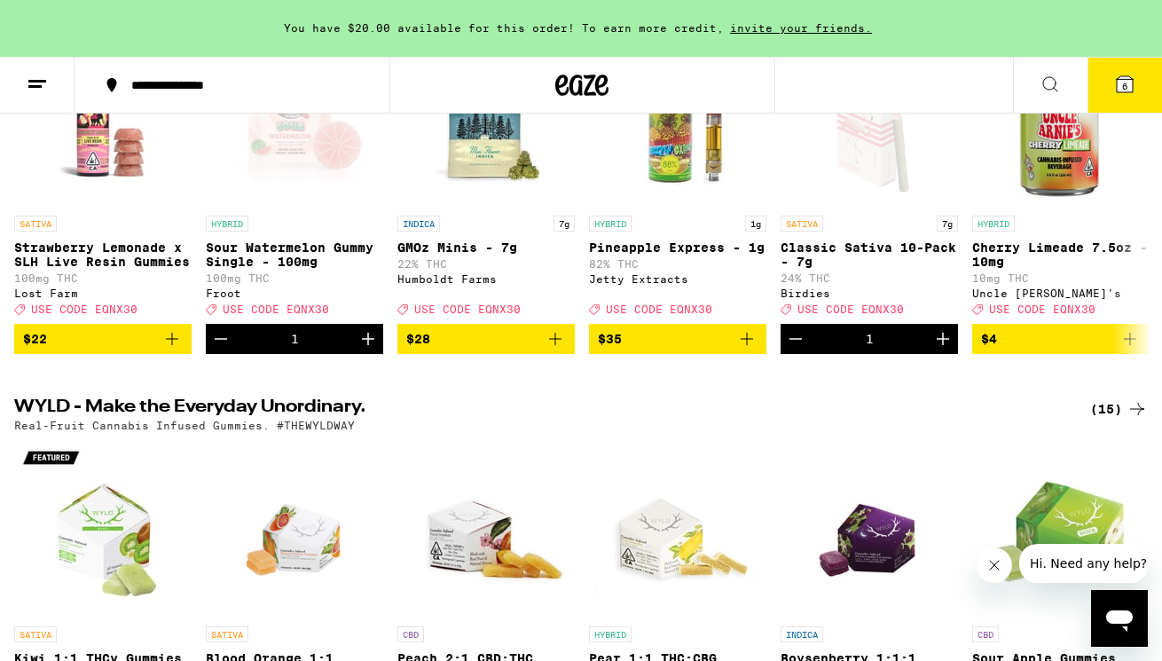
click at [1116, 92] on icon at bounding box center [1124, 84] width 21 height 21
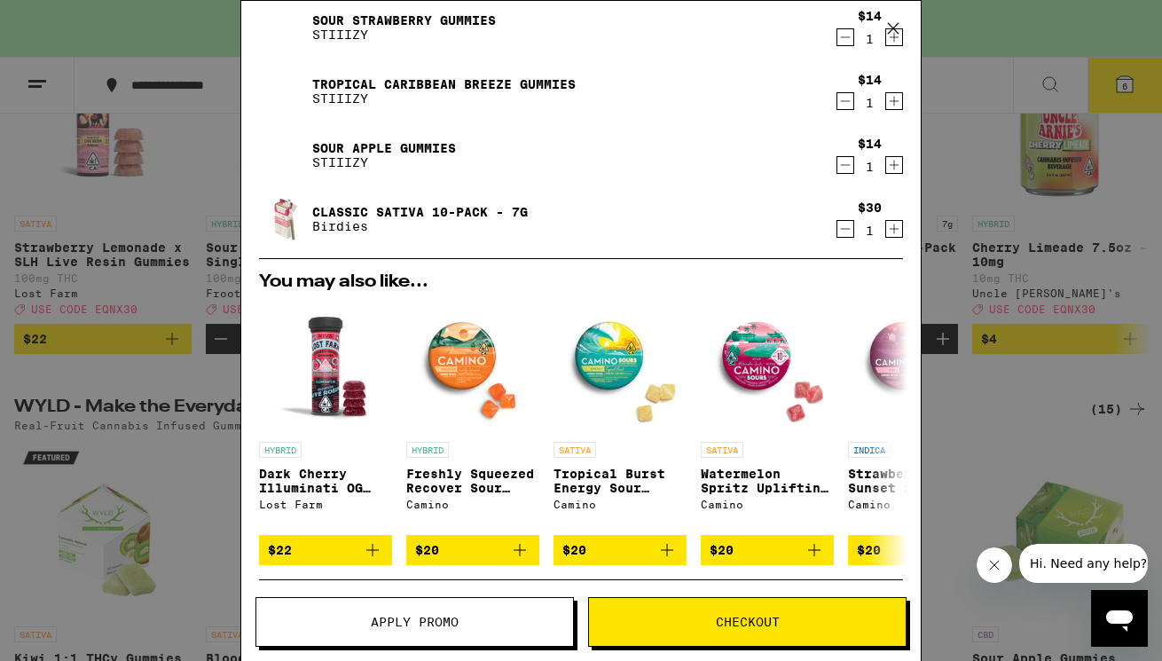
scroll to position [391, 0]
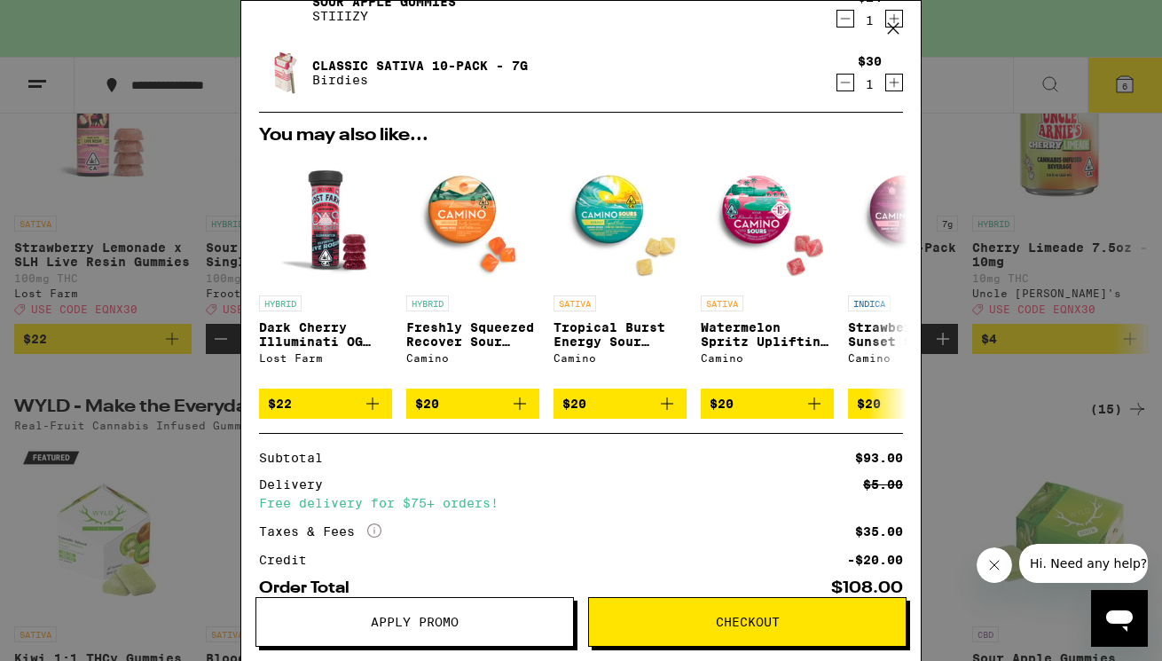
click at [374, 633] on button "Apply Promo" at bounding box center [415, 622] width 319 height 50
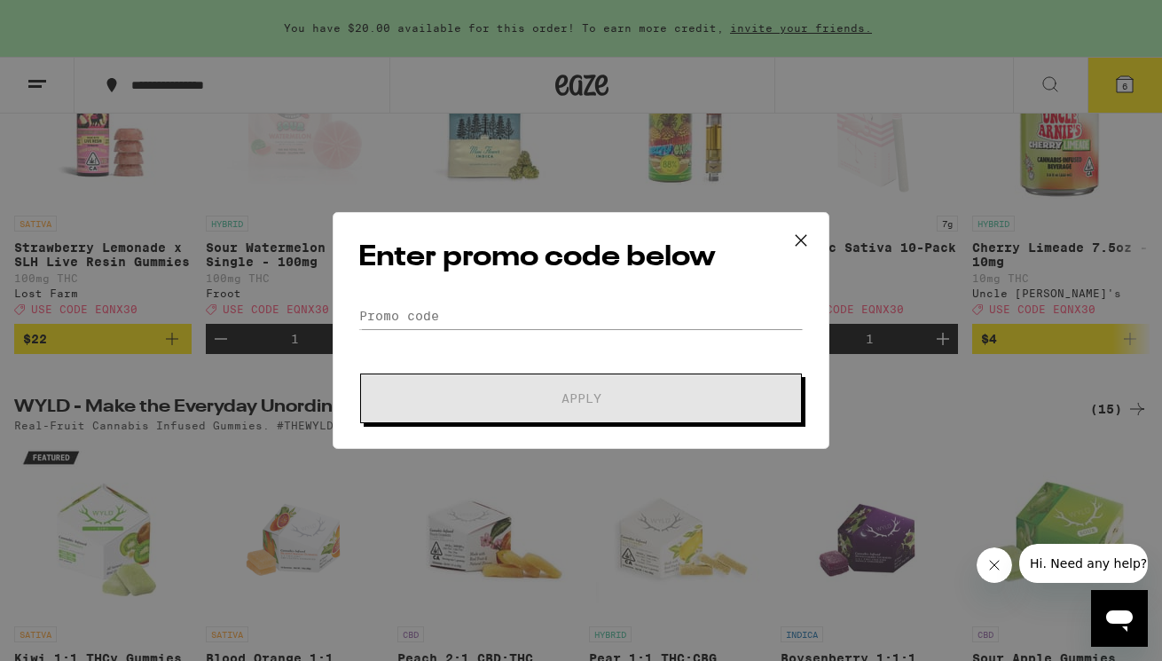
click at [500, 298] on div "Enter promo code below Promo Code Apply" at bounding box center [581, 330] width 497 height 237
click at [496, 314] on input "Promo Code" at bounding box center [580, 316] width 445 height 27
paste input "EQNX30"
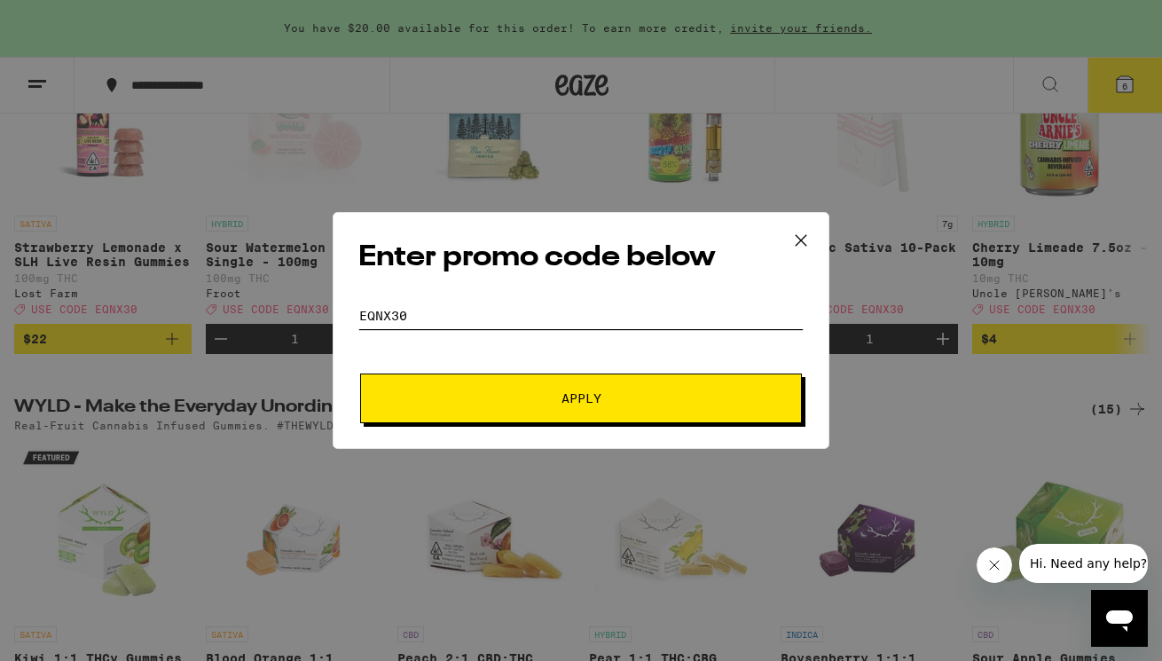
type input "EQNX30"
click at [581, 398] on button "Apply" at bounding box center [581, 399] width 442 height 50
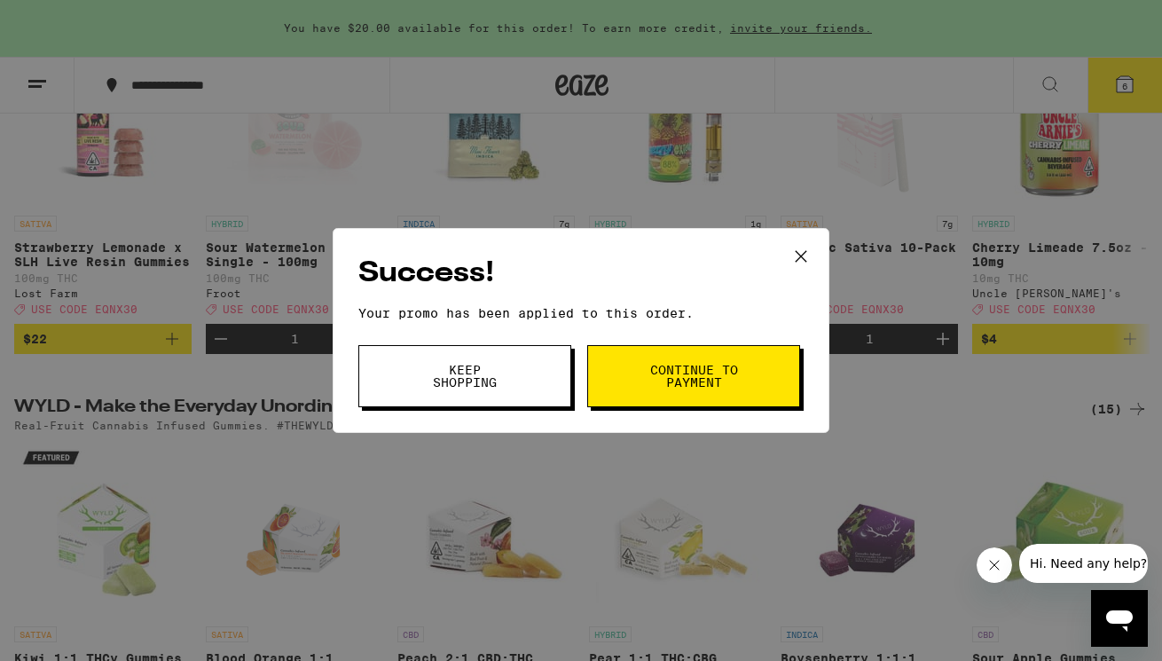
click at [541, 369] on button "Keep Shopping" at bounding box center [464, 376] width 213 height 62
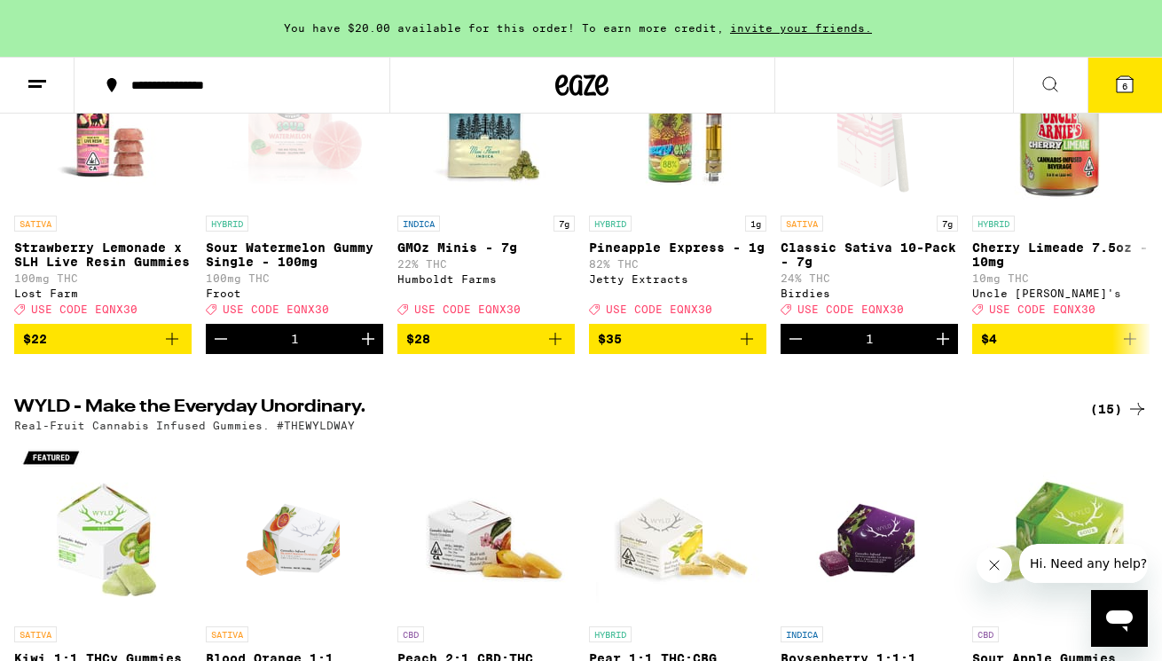
click at [1110, 81] on button "6" at bounding box center [1125, 85] width 75 height 55
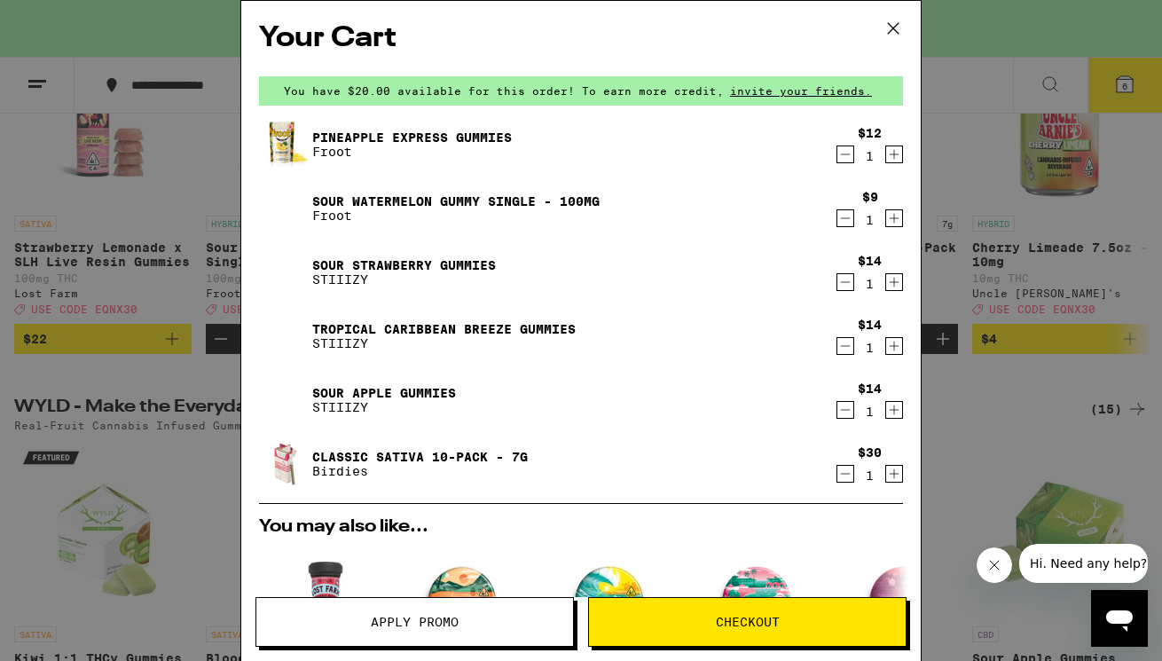
click at [842, 218] on icon "Decrement" at bounding box center [846, 218] width 16 height 21
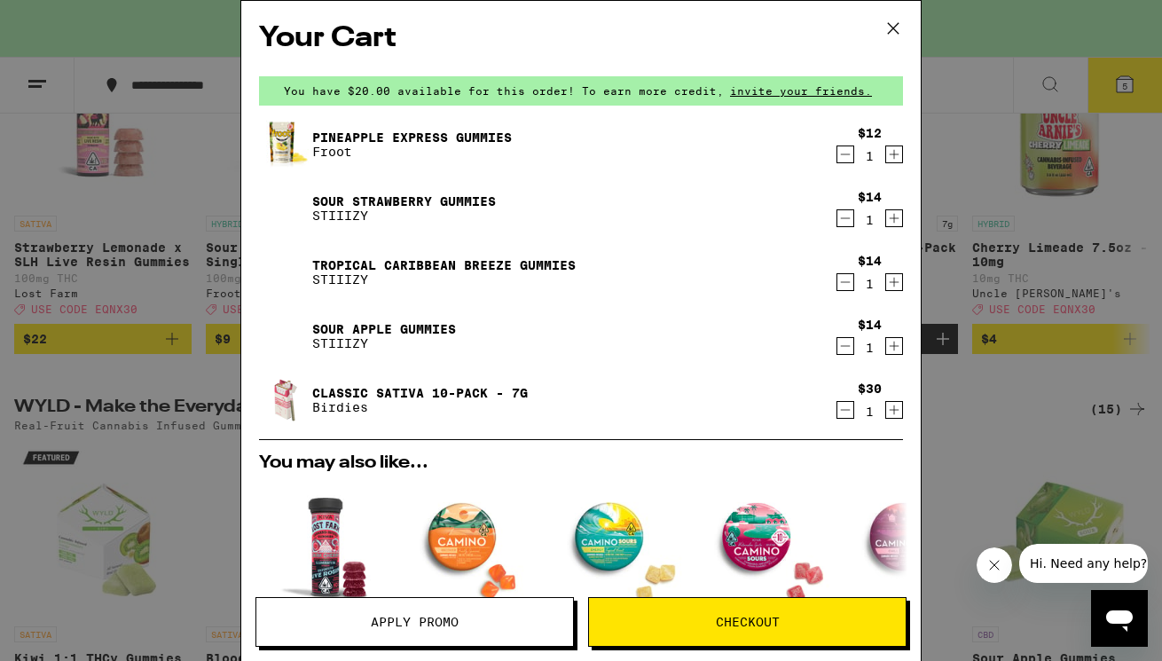
click at [395, 391] on link "Classic Sativa 10-Pack - 7g" at bounding box center [420, 393] width 216 height 14
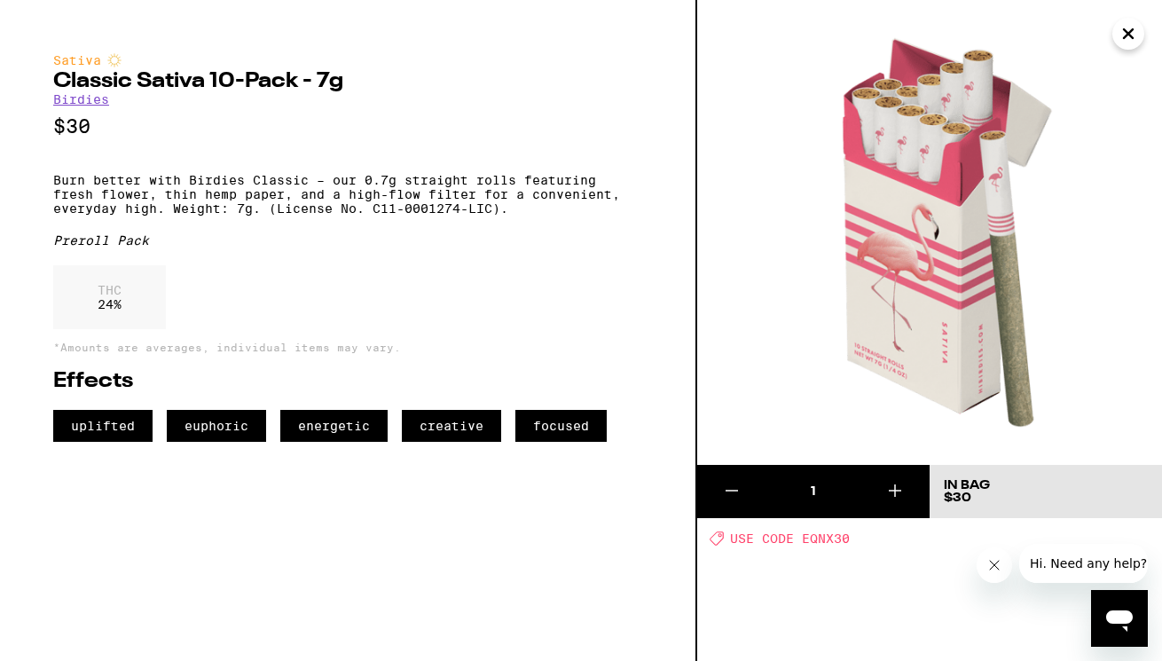
click at [1122, 22] on icon "Close" at bounding box center [1128, 33] width 21 height 27
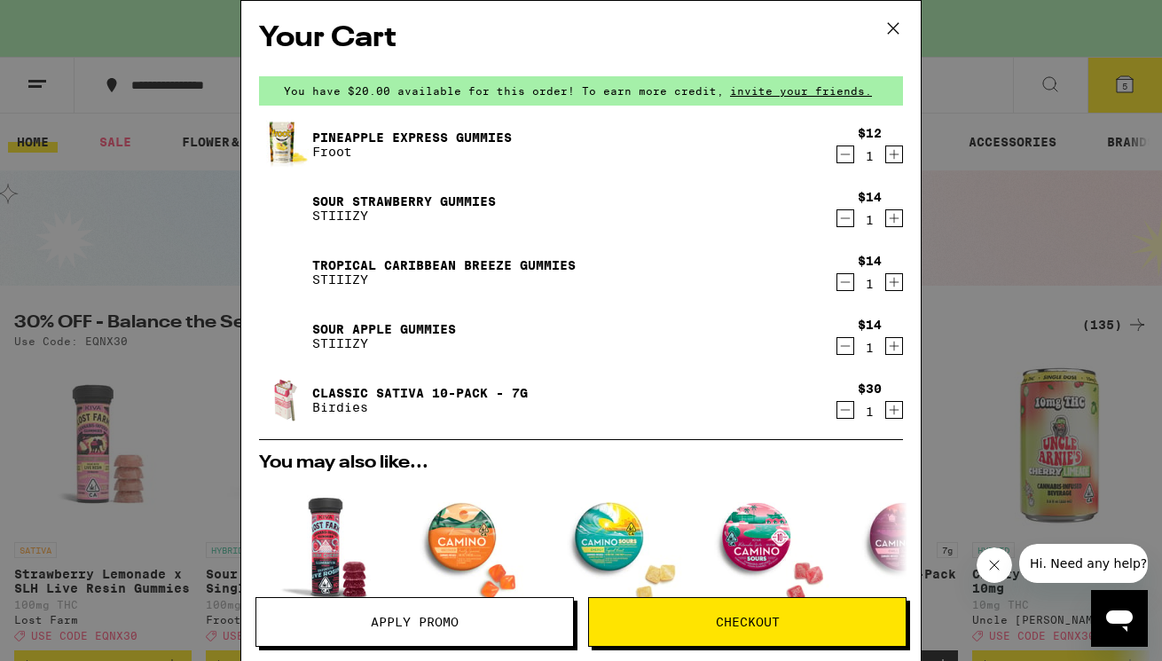
click at [841, 410] on icon "Decrement" at bounding box center [846, 409] width 16 height 21
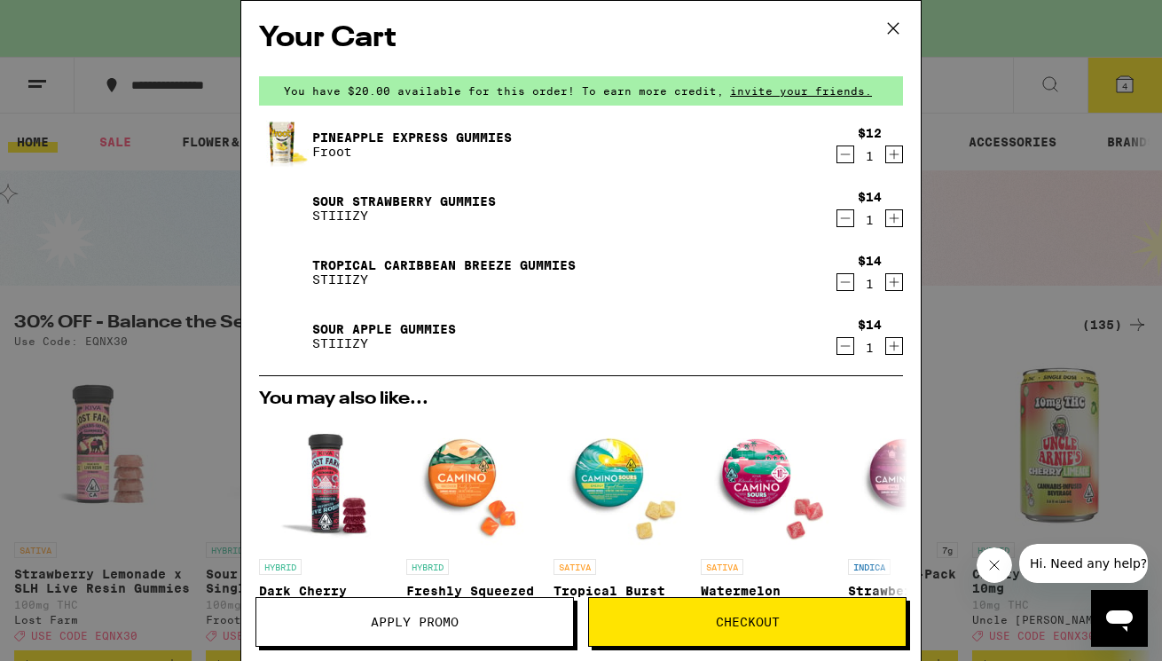
click at [907, 42] on button at bounding box center [893, 29] width 55 height 57
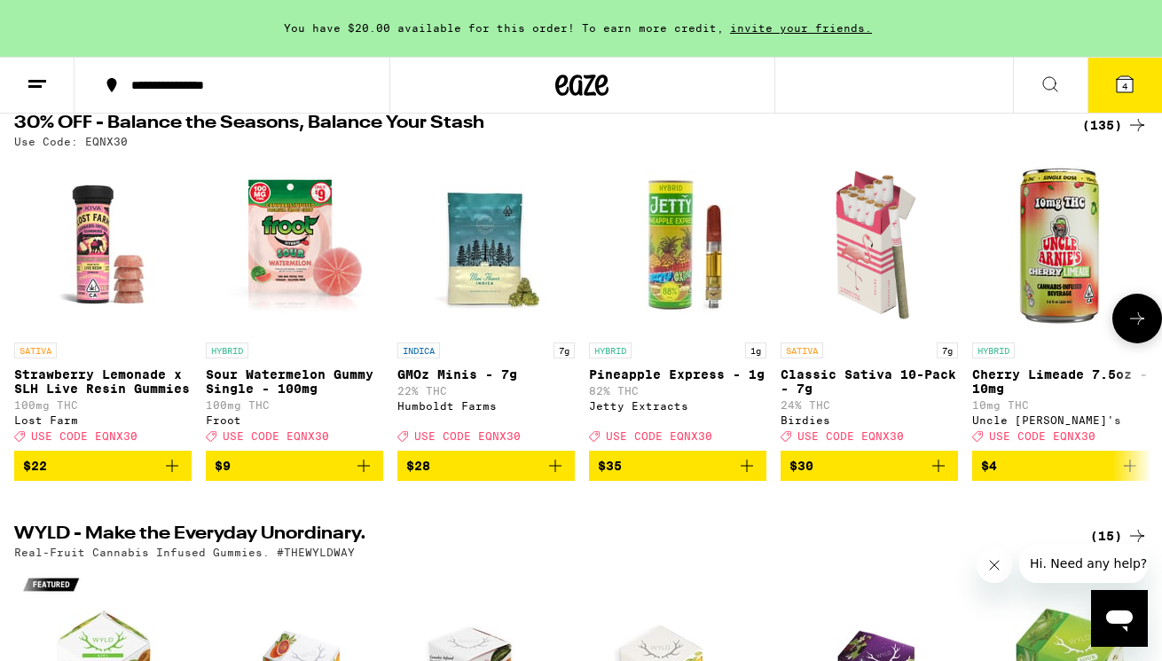
scroll to position [210, 0]
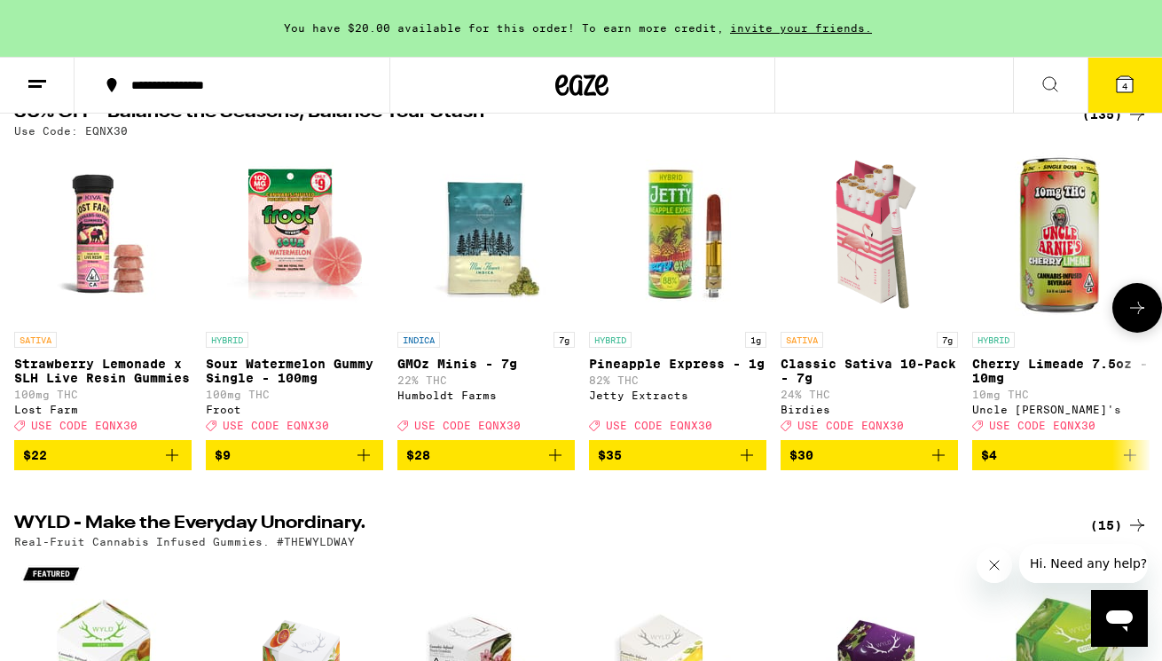
click at [827, 466] on span "$30" at bounding box center [870, 455] width 160 height 21
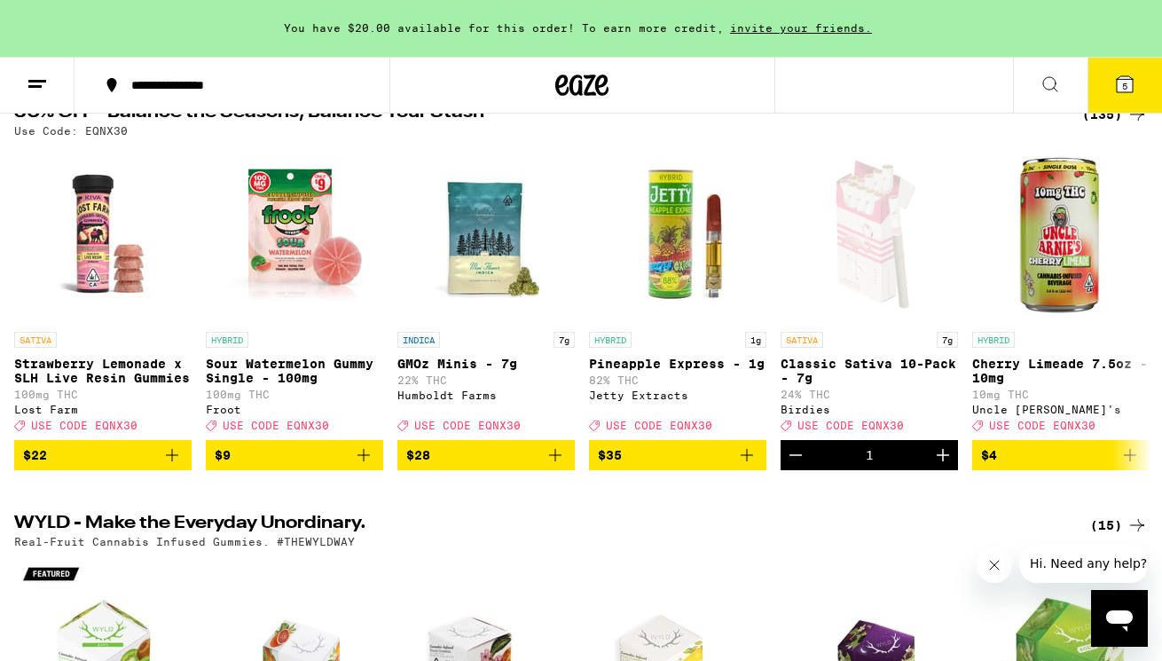
click at [1123, 89] on span "5" at bounding box center [1124, 86] width 5 height 11
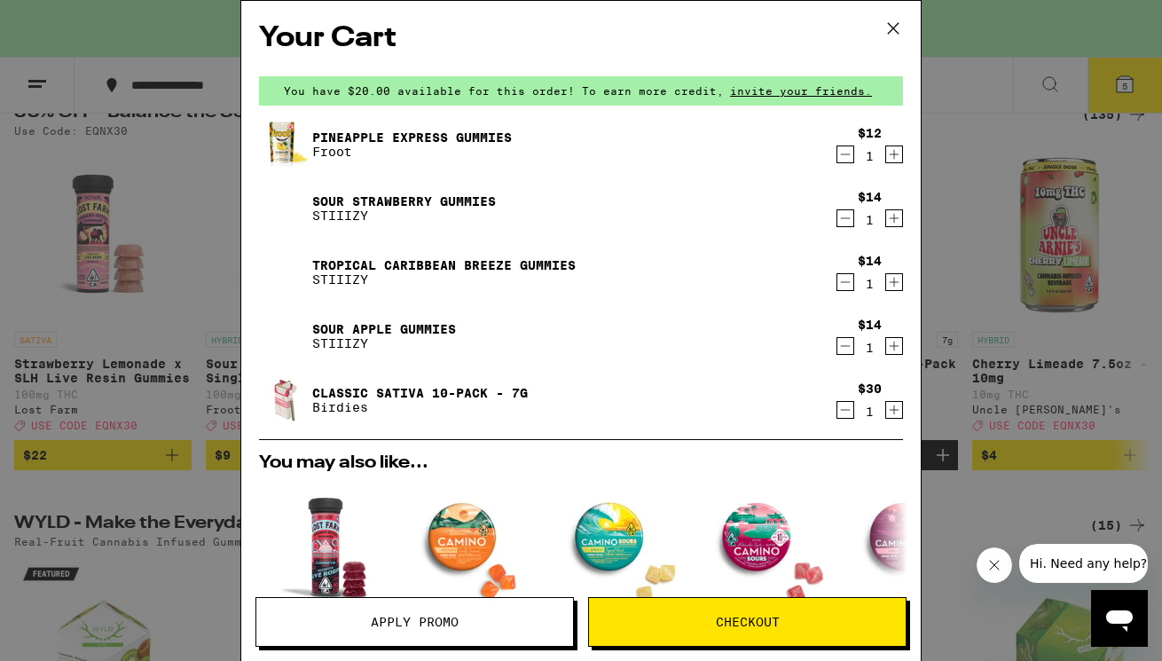
click at [893, 28] on icon at bounding box center [893, 28] width 27 height 27
